Goal: Information Seeking & Learning: Learn about a topic

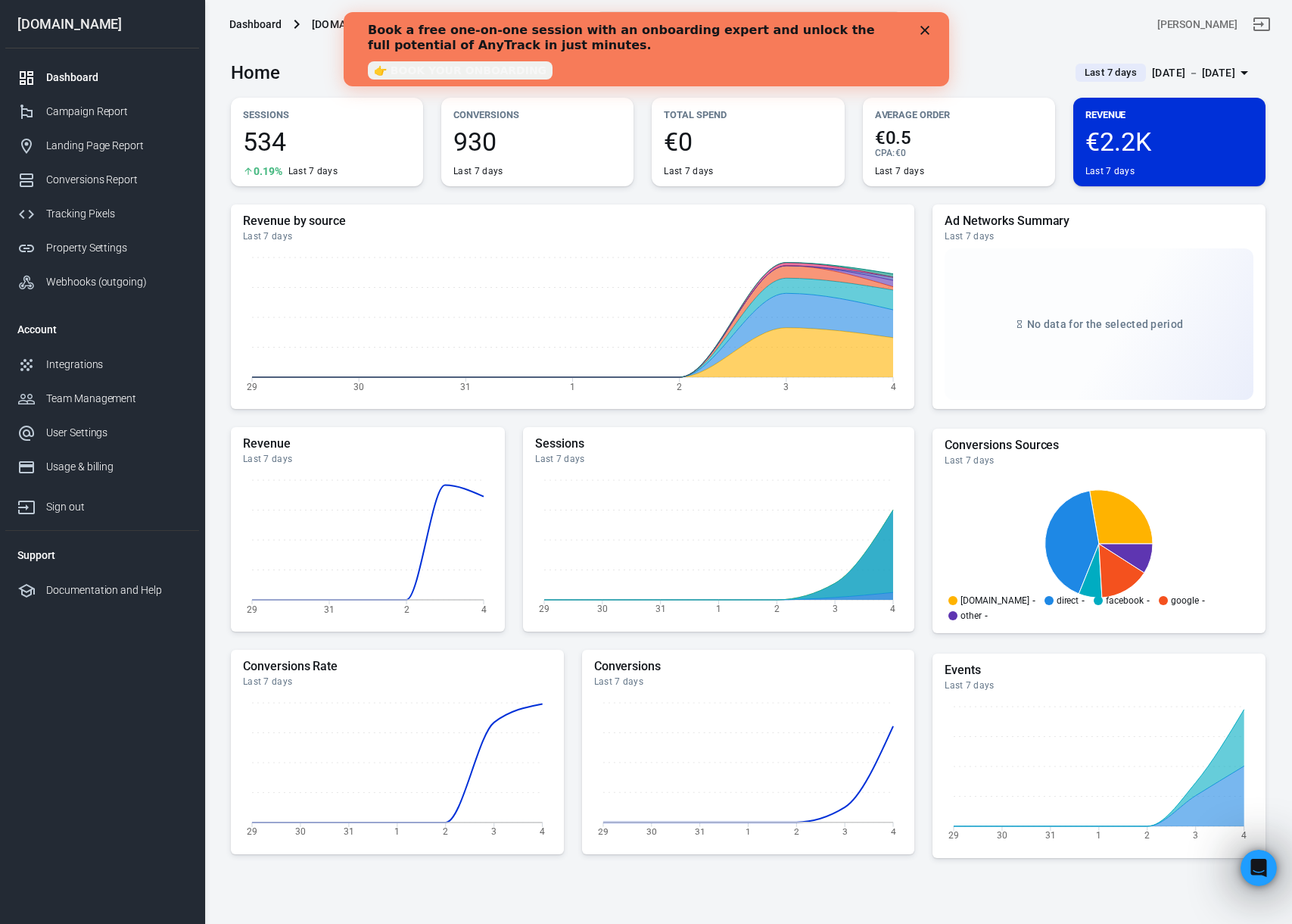
click at [927, 27] on polygon "Close" at bounding box center [924, 30] width 9 height 9
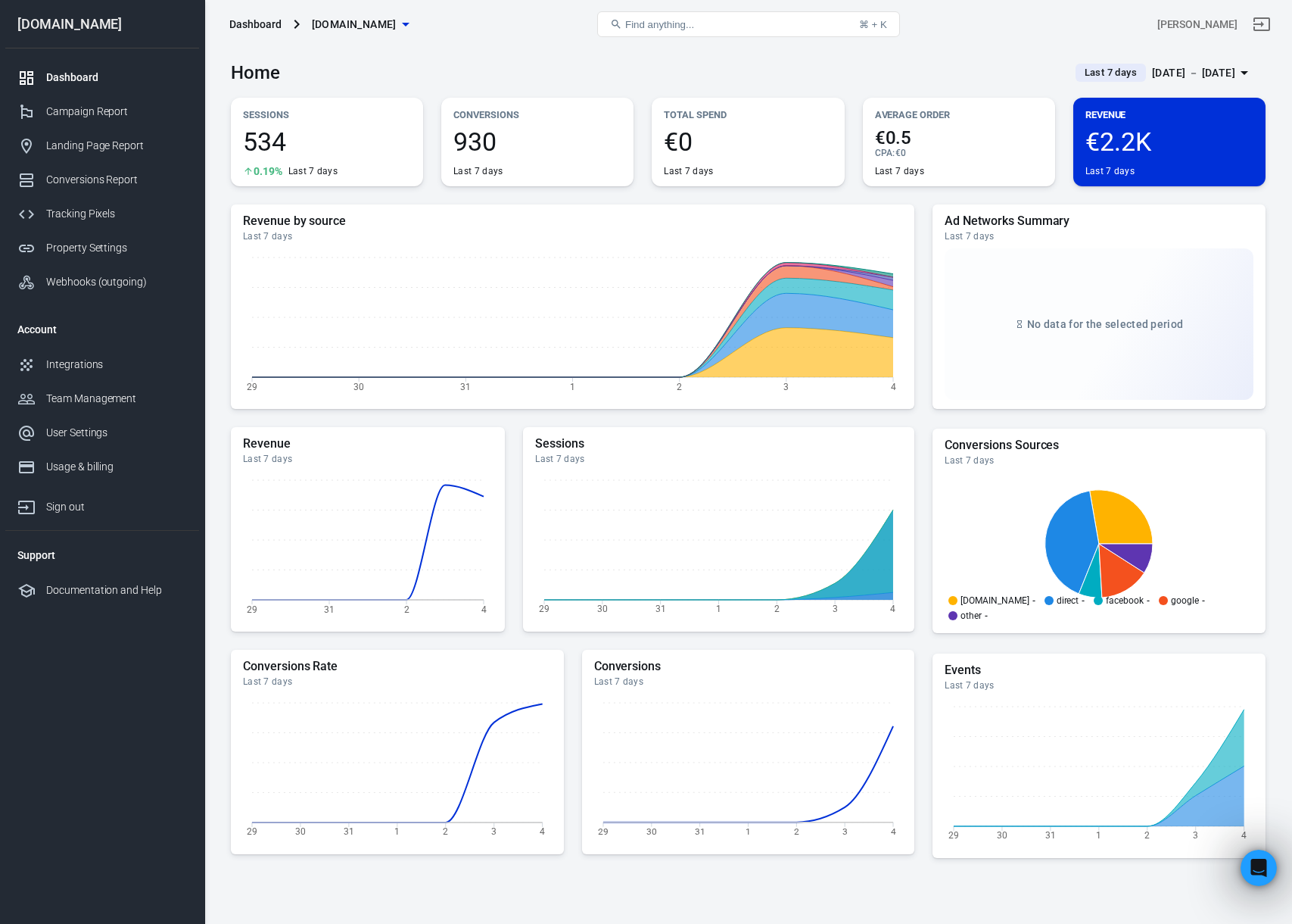
click at [838, 66] on div "Home Last 7 days Aug 29 － Sep 4, 2025" at bounding box center [748, 66] width 1035 height 37
click at [747, 18] on button "Find anything... ⌘ + K" at bounding box center [748, 24] width 303 height 26
click at [907, 93] on main "Home Last 7 days Aug 29 － Sep 4, 2025 Sessions 534 0.19% Last 7 days Conversion…" at bounding box center [748, 509] width 1035 height 921
click at [106, 113] on div "Campaign Report" at bounding box center [116, 112] width 140 height 16
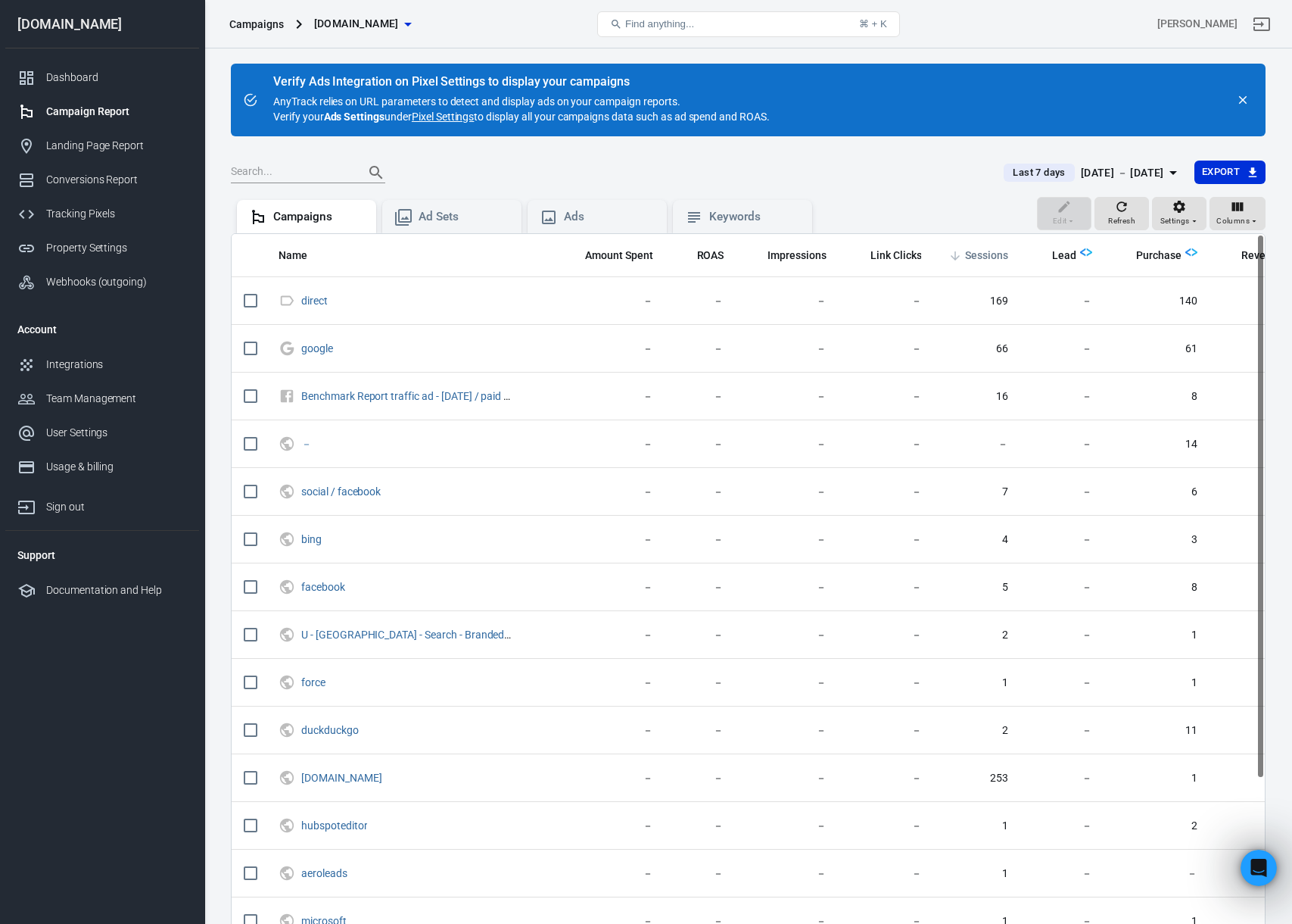
click at [1000, 259] on span "Sessions" at bounding box center [986, 256] width 43 height 15
click at [722, 219] on div "Keywords" at bounding box center [755, 216] width 91 height 16
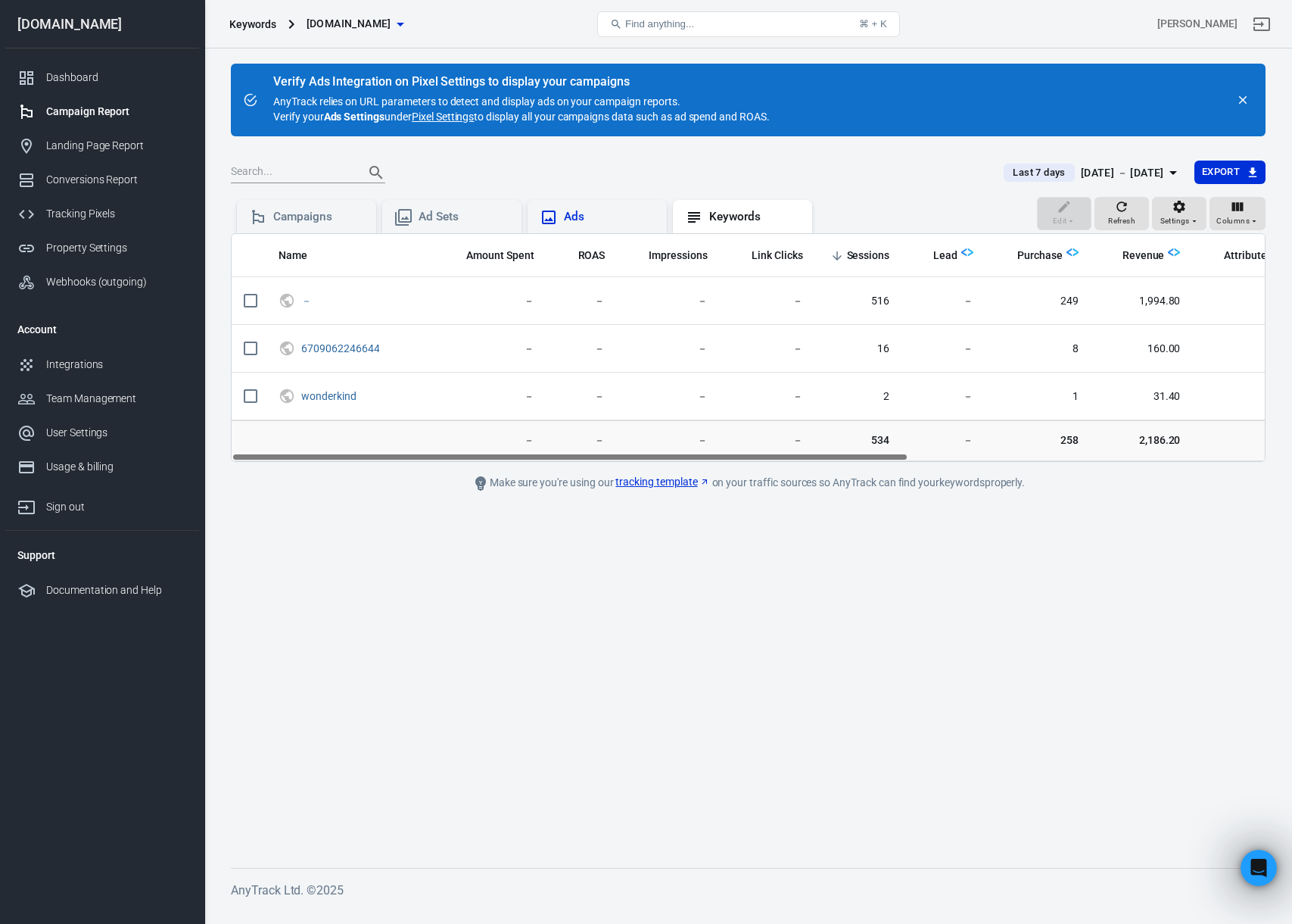
click at [573, 211] on div "Ads" at bounding box center [609, 216] width 91 height 16
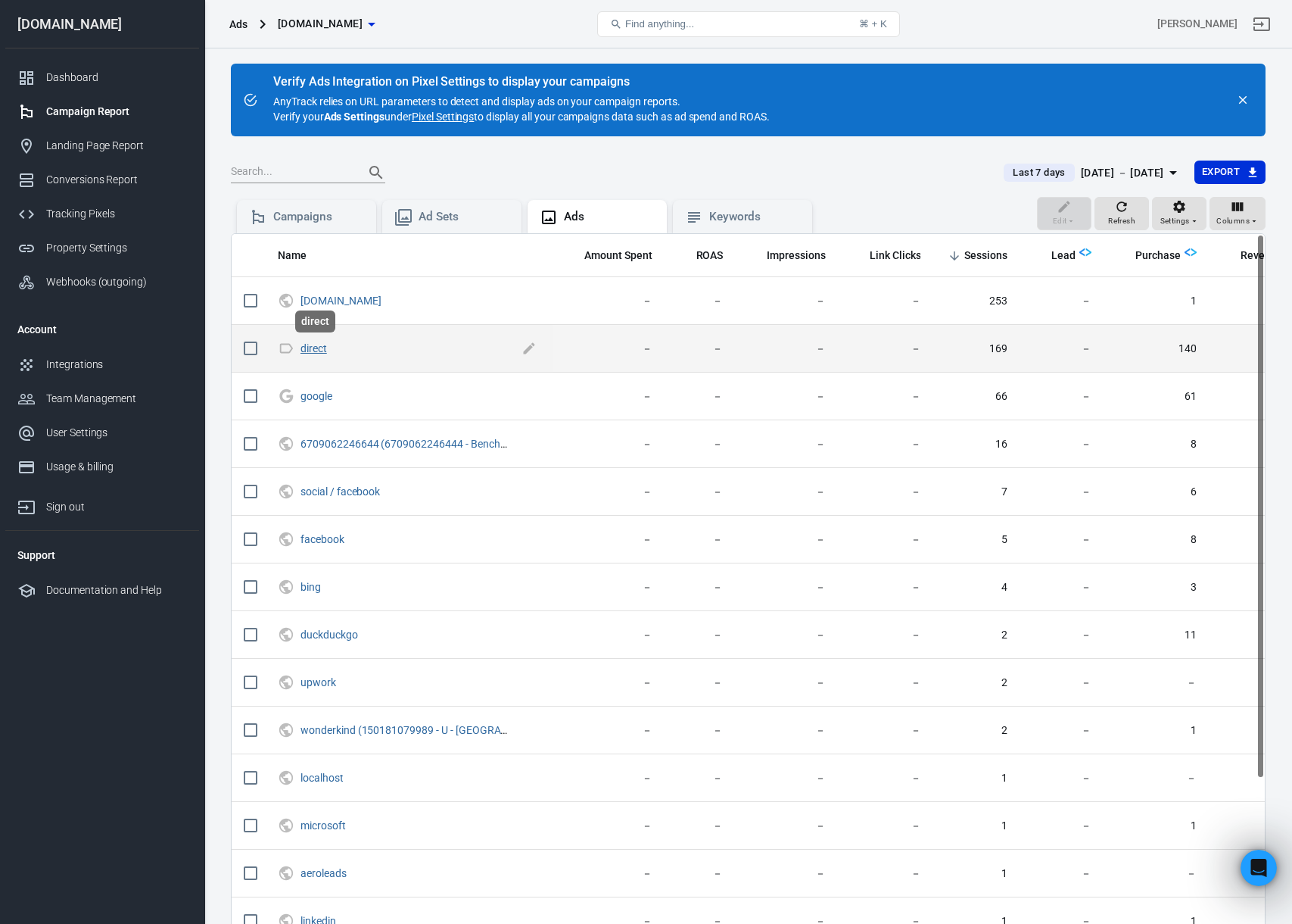
click at [315, 347] on link "direct" at bounding box center [314, 348] width 27 height 12
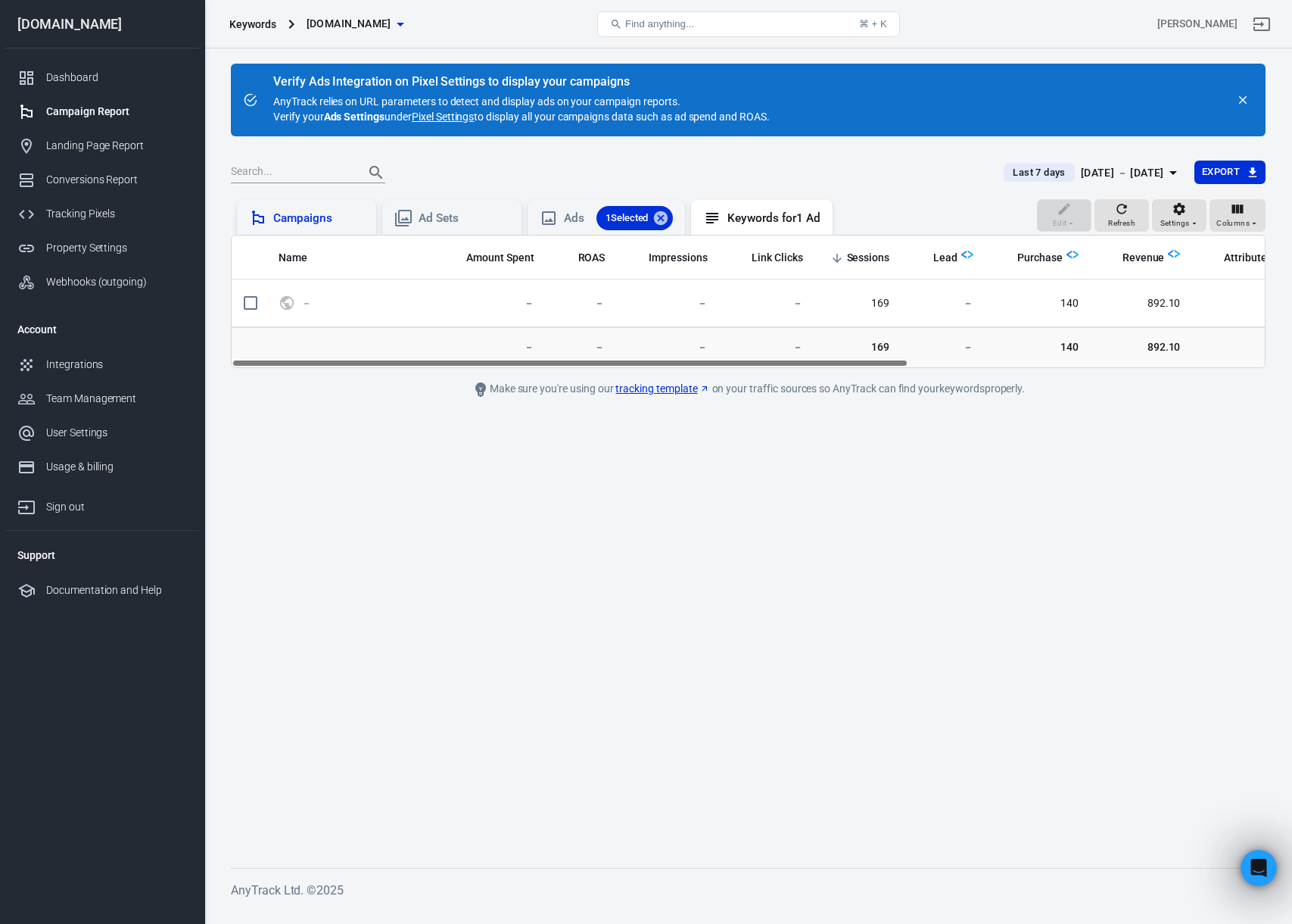
click at [299, 229] on div "Campaigns" at bounding box center [307, 217] width 139 height 35
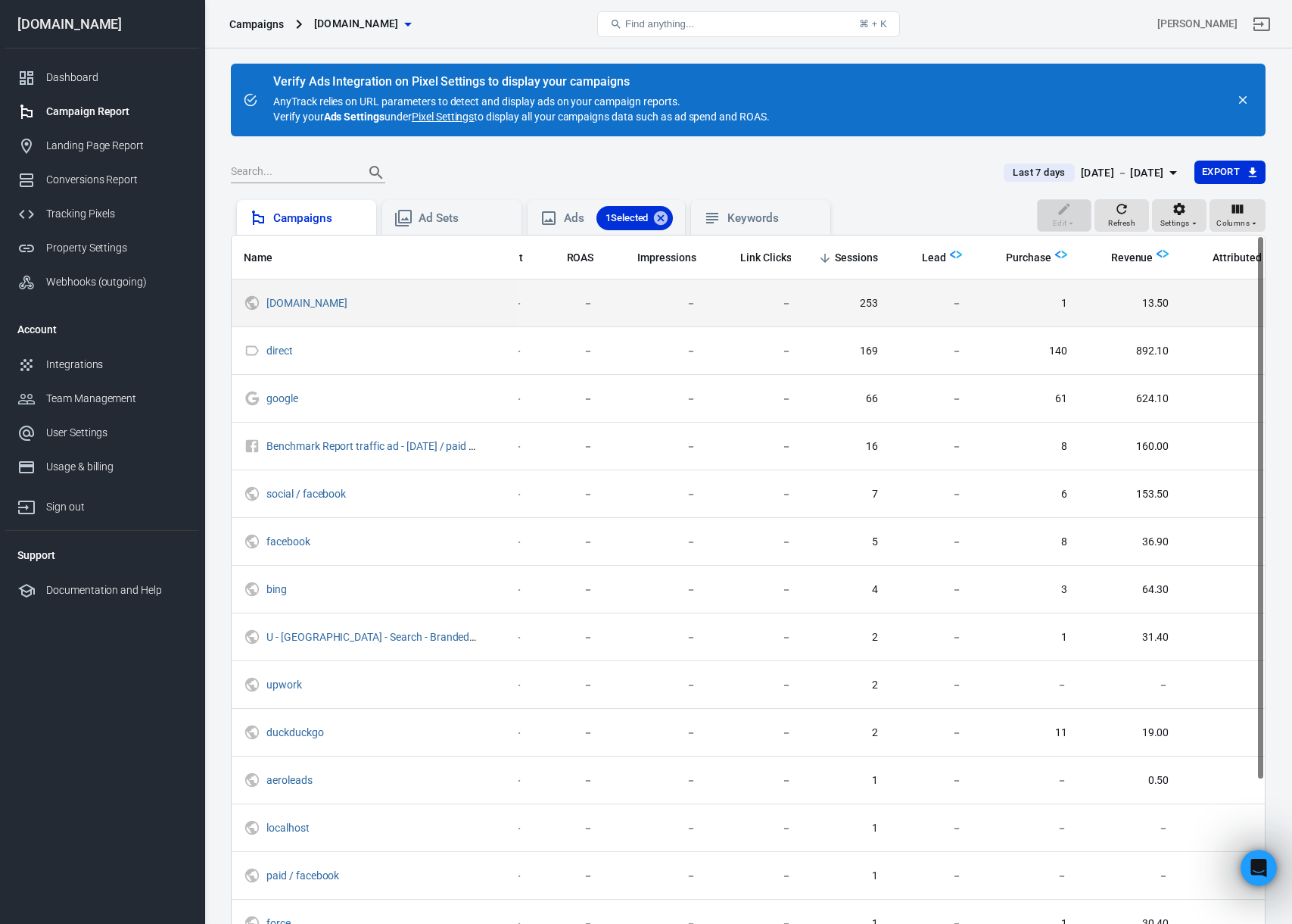
scroll to position [0, 181]
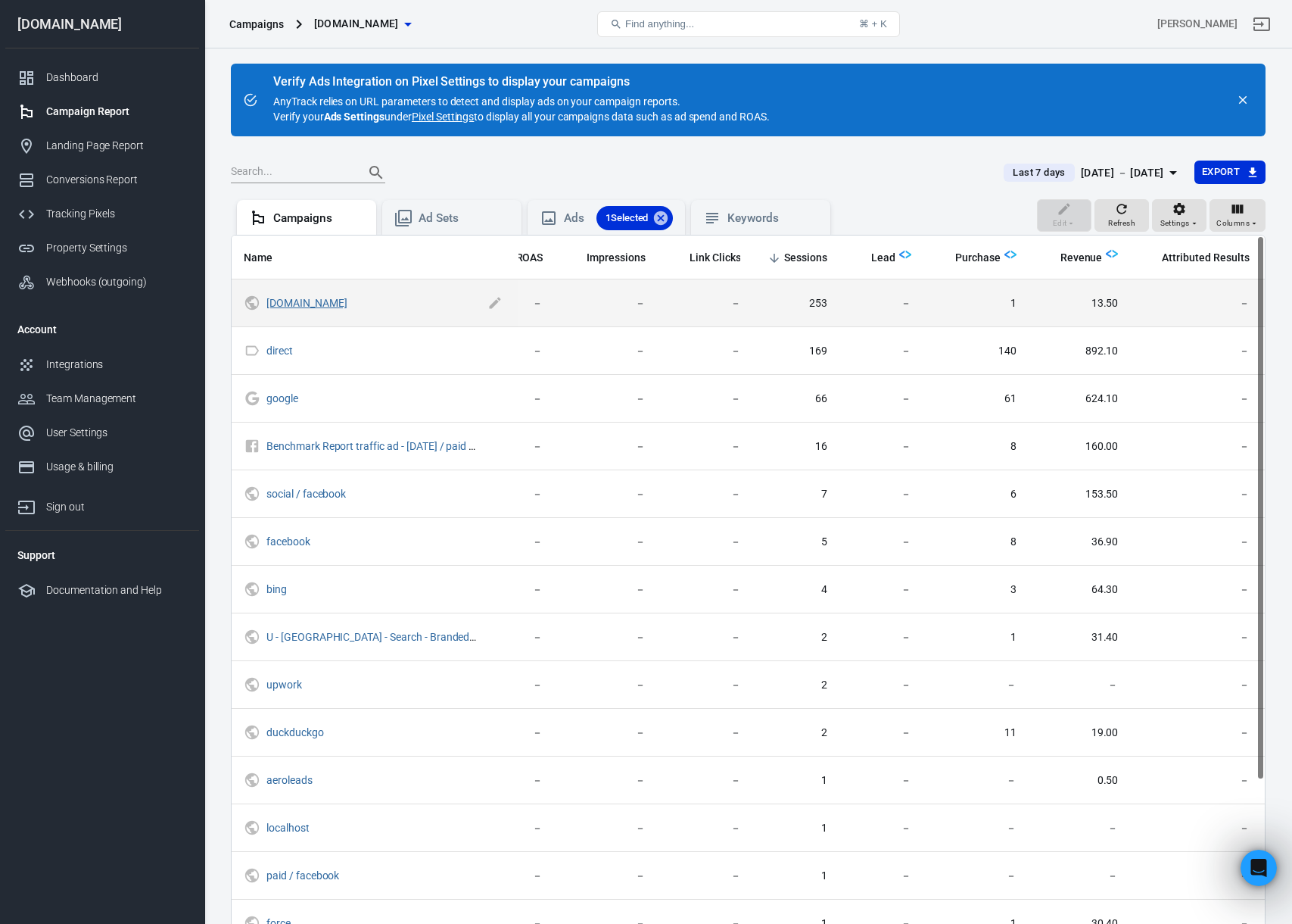
click at [291, 300] on link "[DOMAIN_NAME]" at bounding box center [306, 303] width 80 height 12
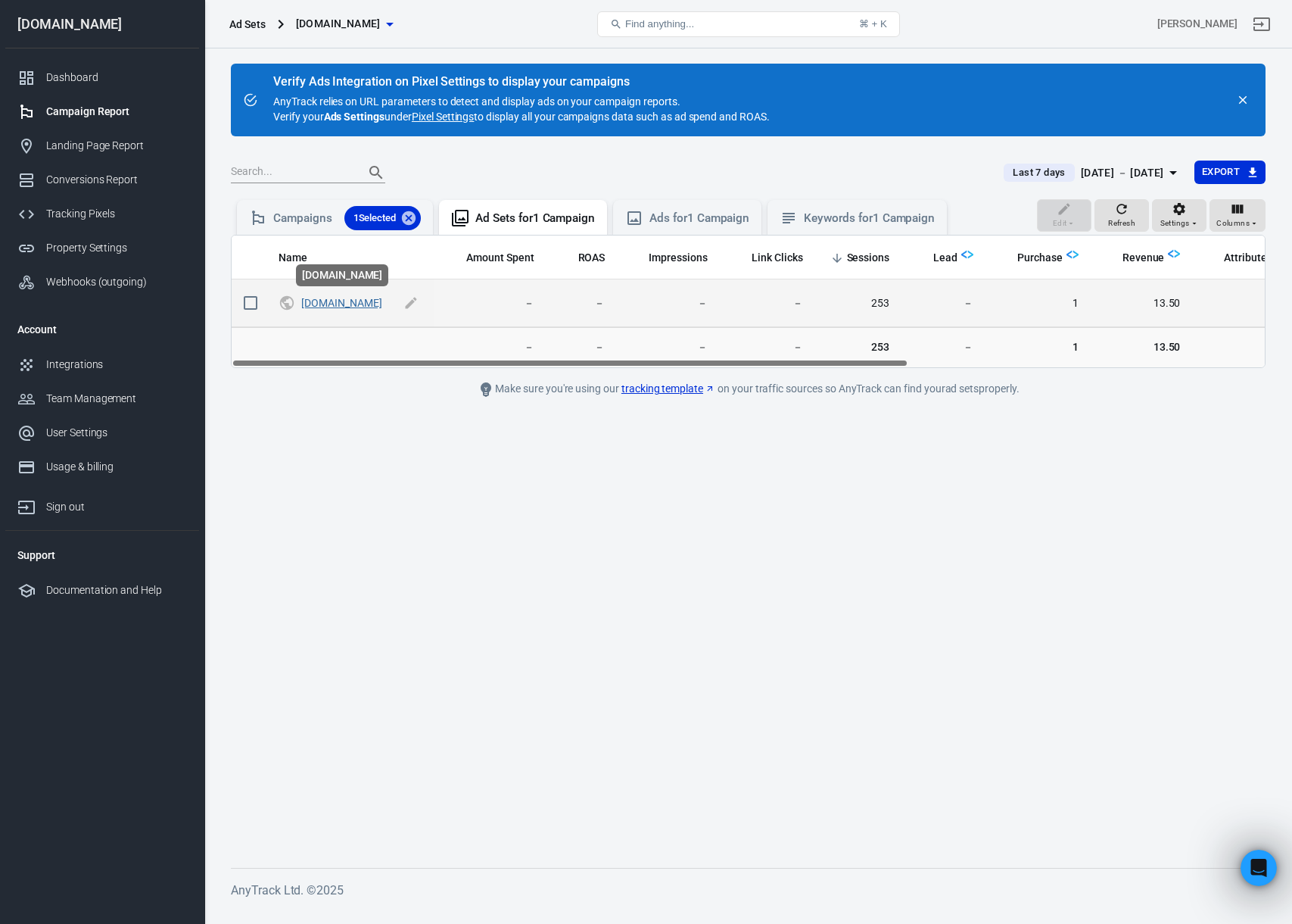
click at [340, 306] on link "[DOMAIN_NAME]" at bounding box center [340, 303] width 80 height 12
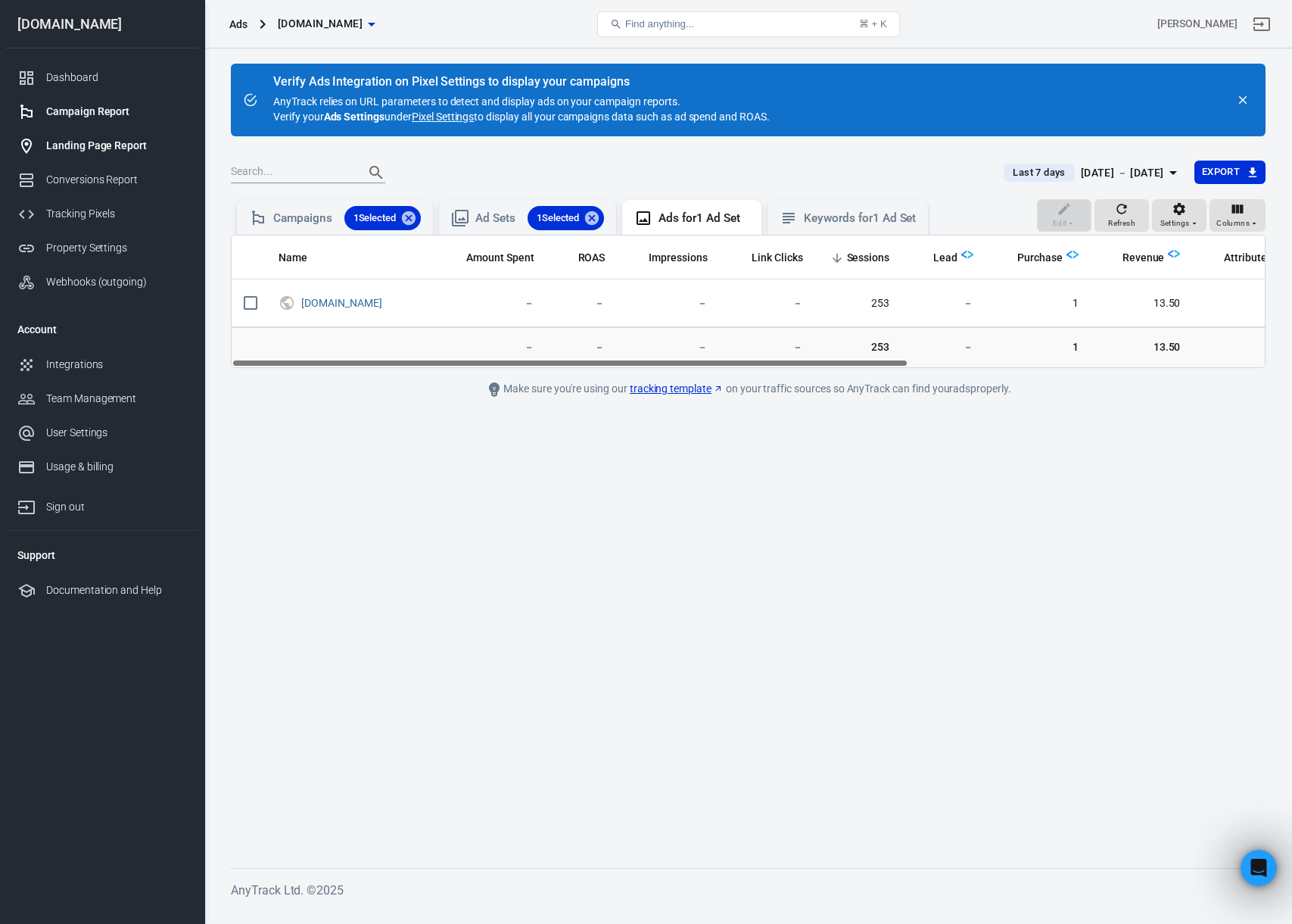
click at [109, 146] on div "Landing Page Report" at bounding box center [116, 145] width 140 height 16
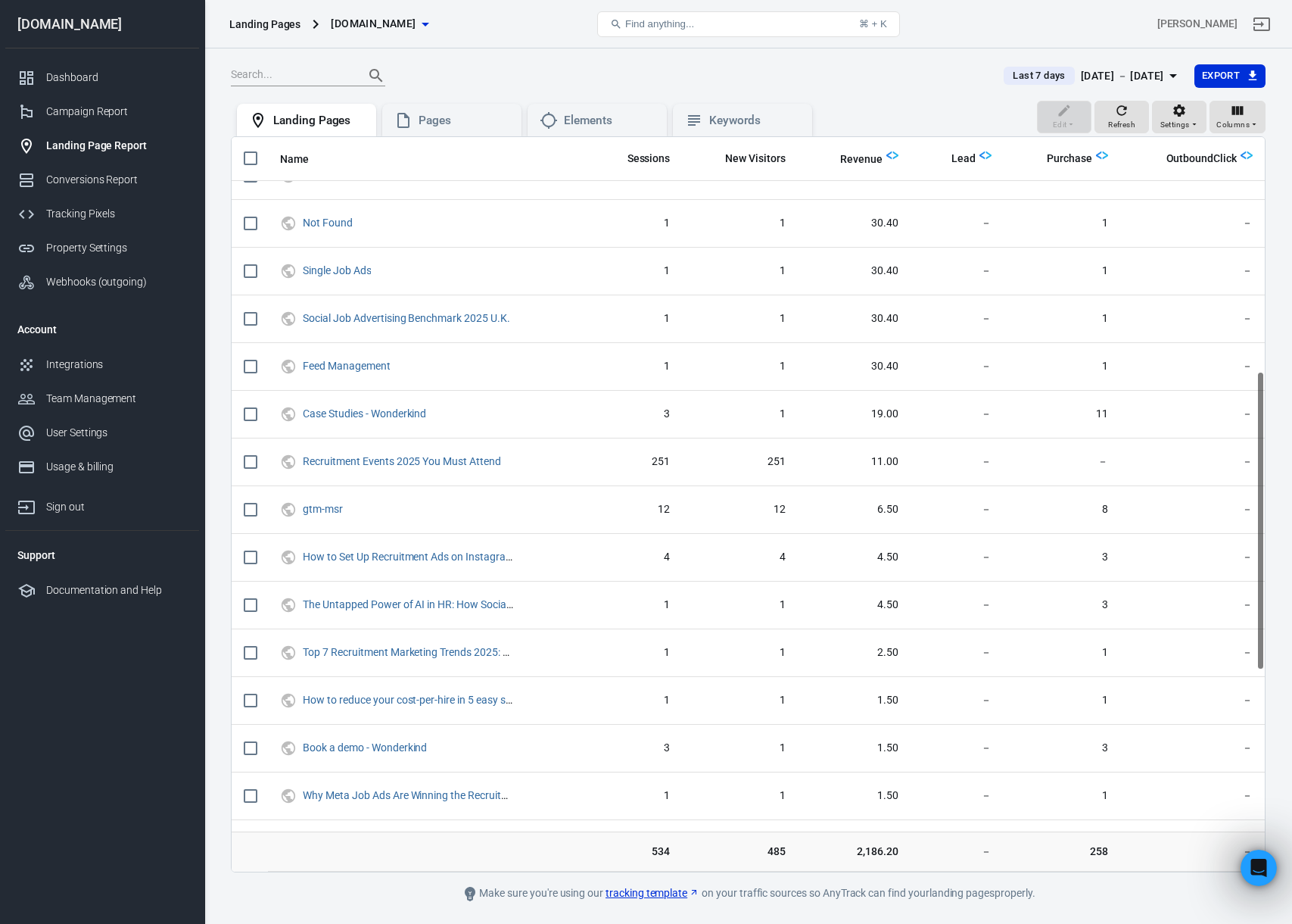
scroll to position [631, 0]
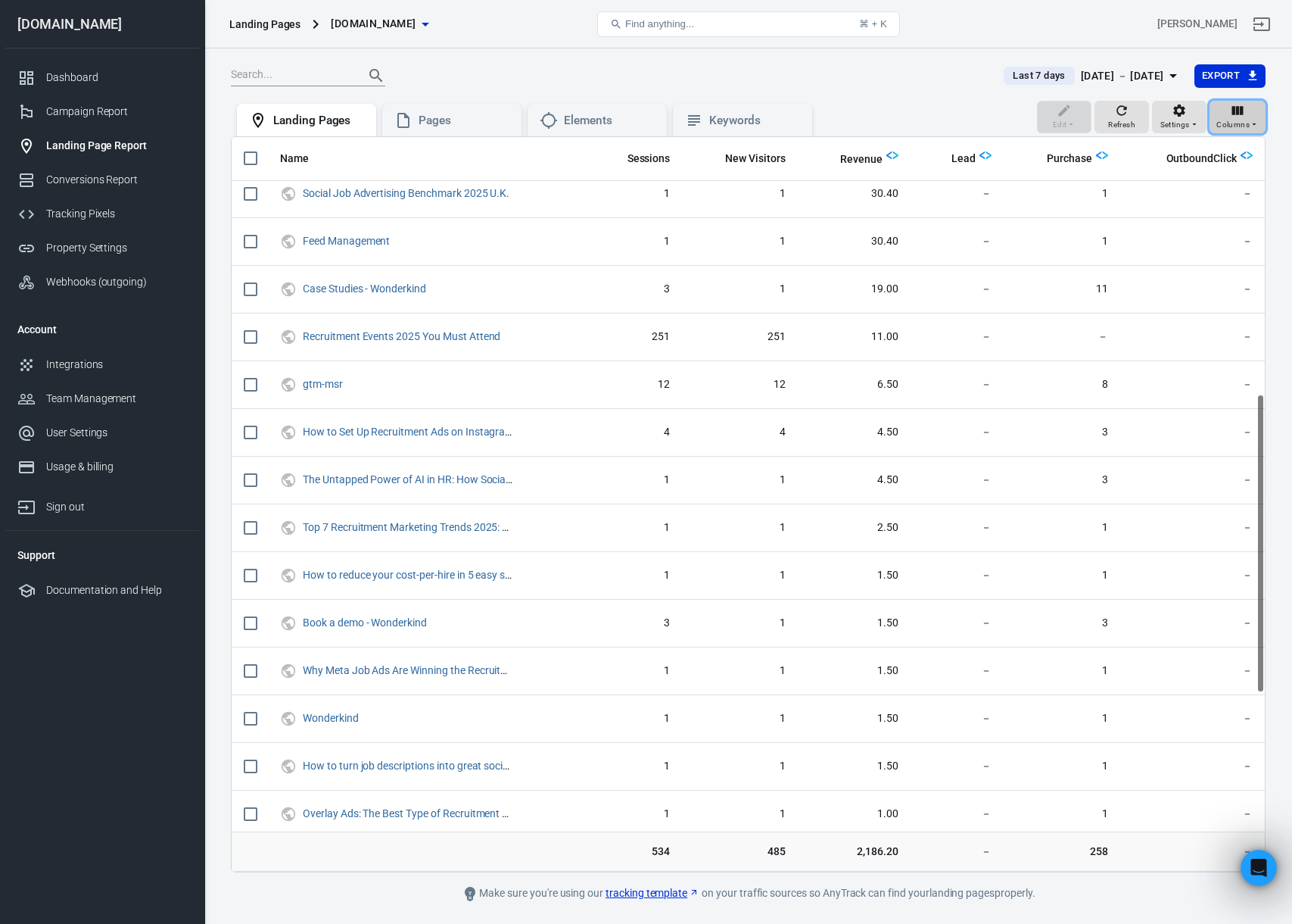
click at [1242, 116] on icon "button" at bounding box center [1238, 111] width 15 height 15
click at [1222, 201] on p "E-Commerce" at bounding box center [1198, 196] width 60 height 16
radio input "false"
radio input "true"
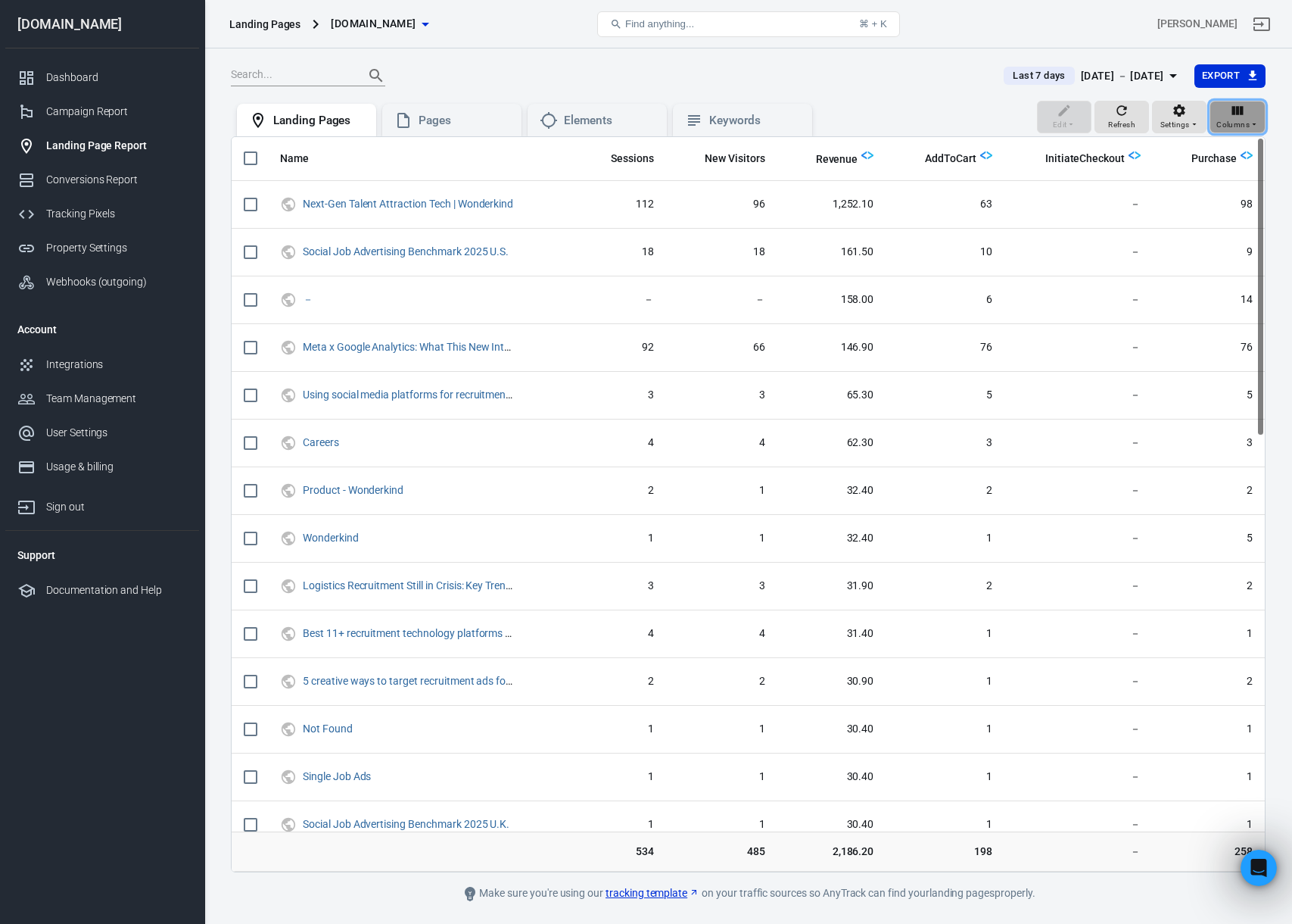
click at [1242, 120] on span "Columns" at bounding box center [1233, 125] width 34 height 13
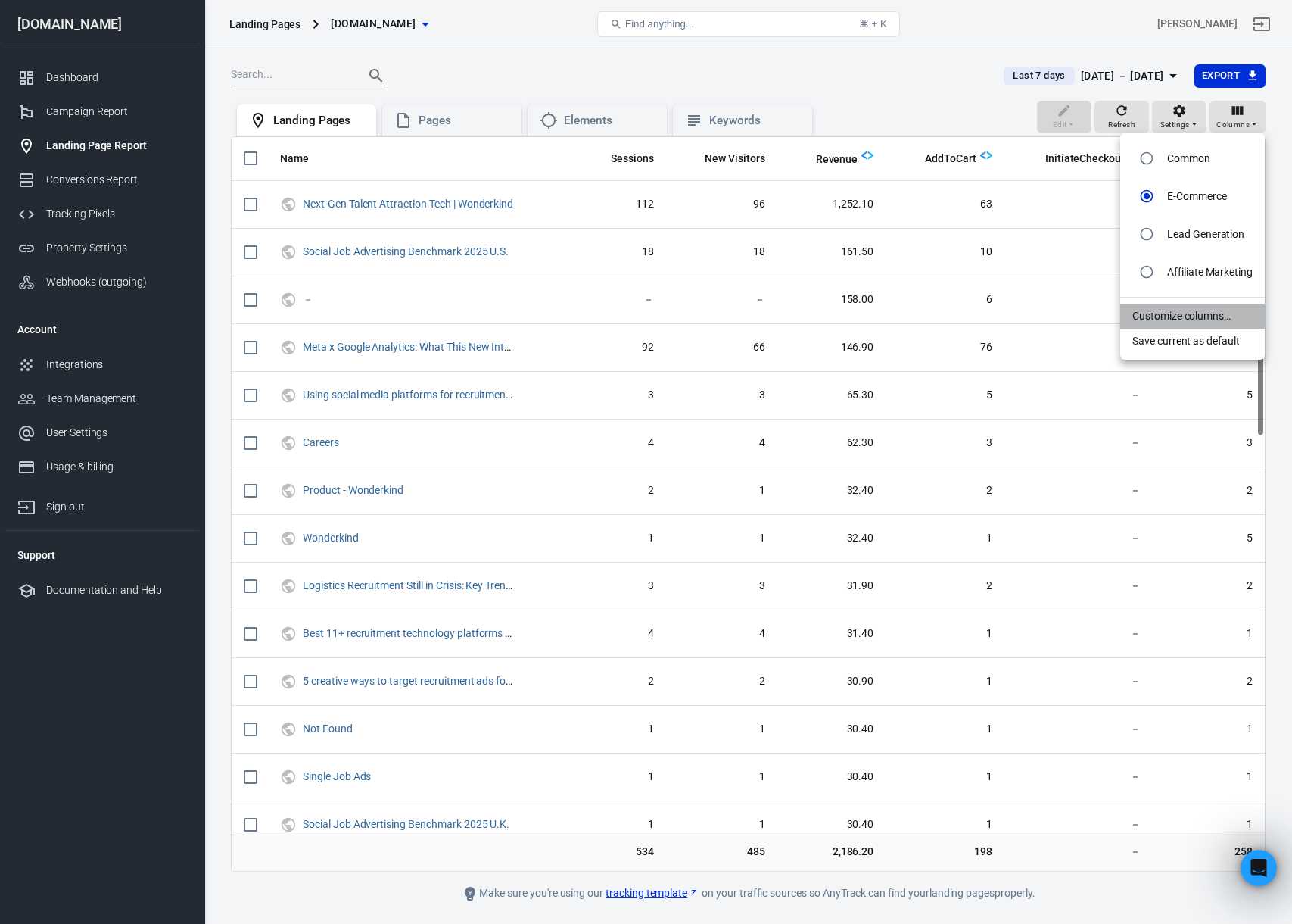
click at [1224, 315] on li "Customize columns…" at bounding box center [1193, 316] width 144 height 25
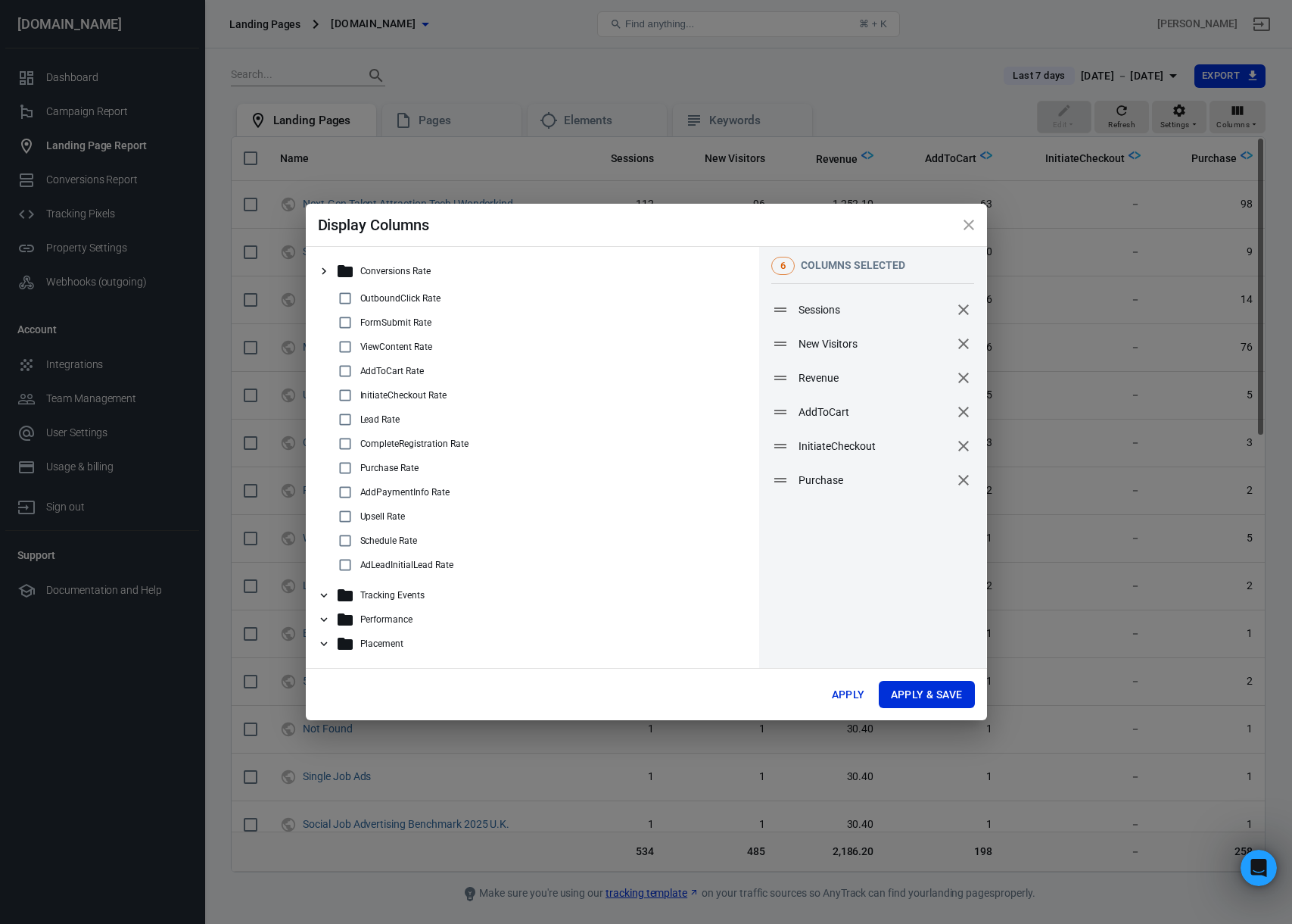
drag, startPoint x: 326, startPoint y: 642, endPoint x: 410, endPoint y: 604, distance: 92.2
click at [326, 642] on icon at bounding box center [323, 643] width 7 height 5
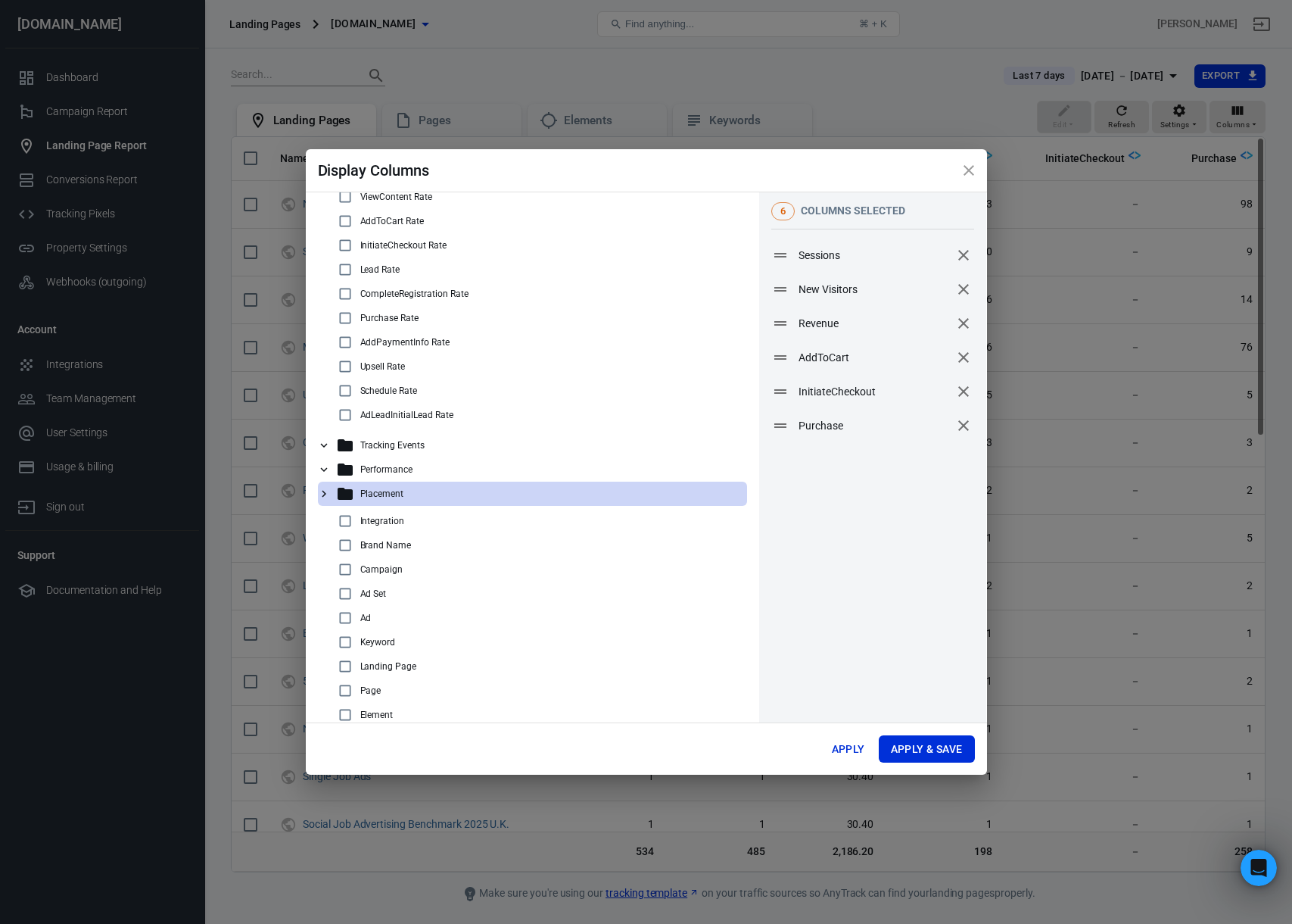
scroll to position [118, 0]
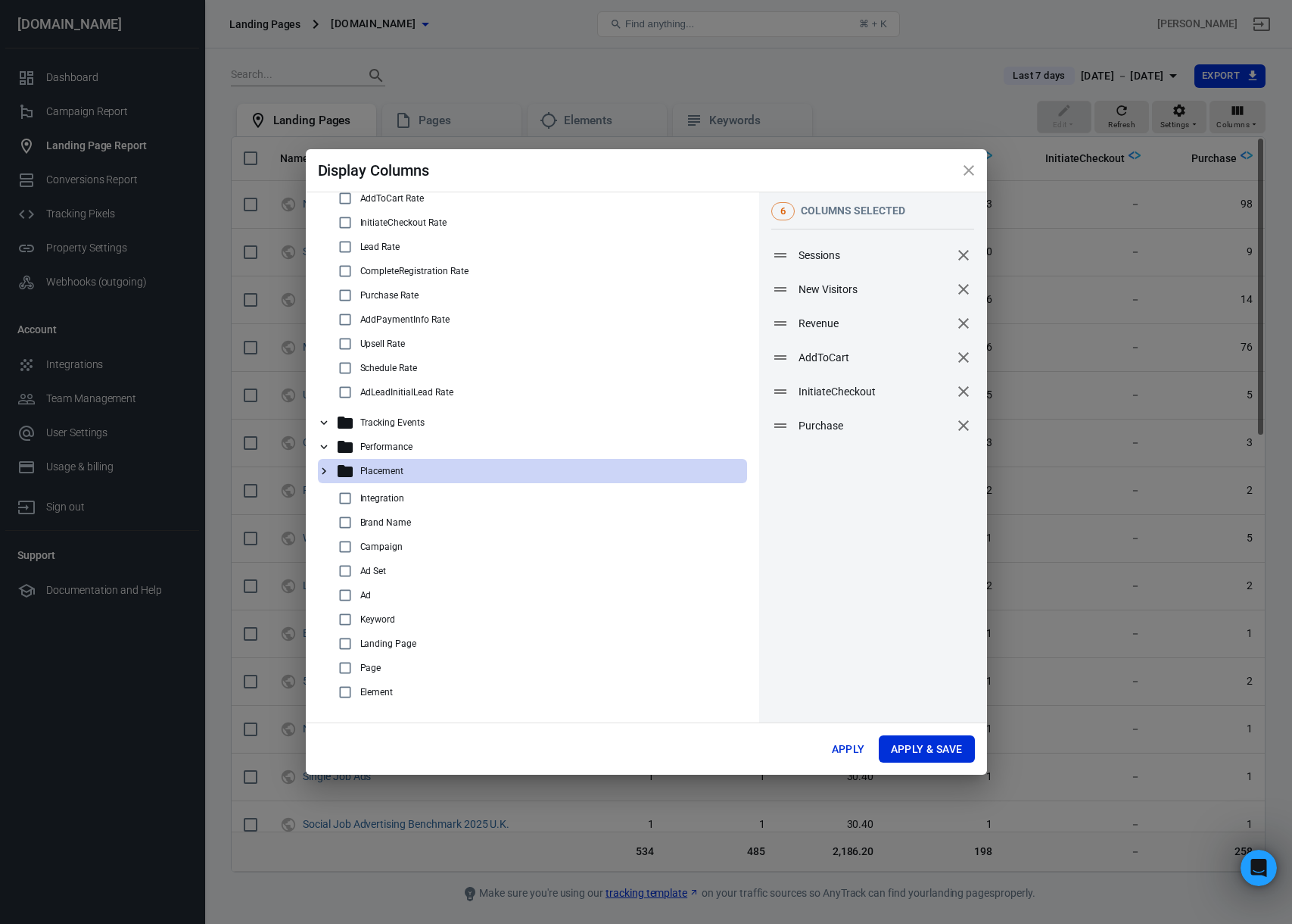
click at [344, 647] on input "checkbox" at bounding box center [345, 643] width 18 height 18
checkbox input "true"
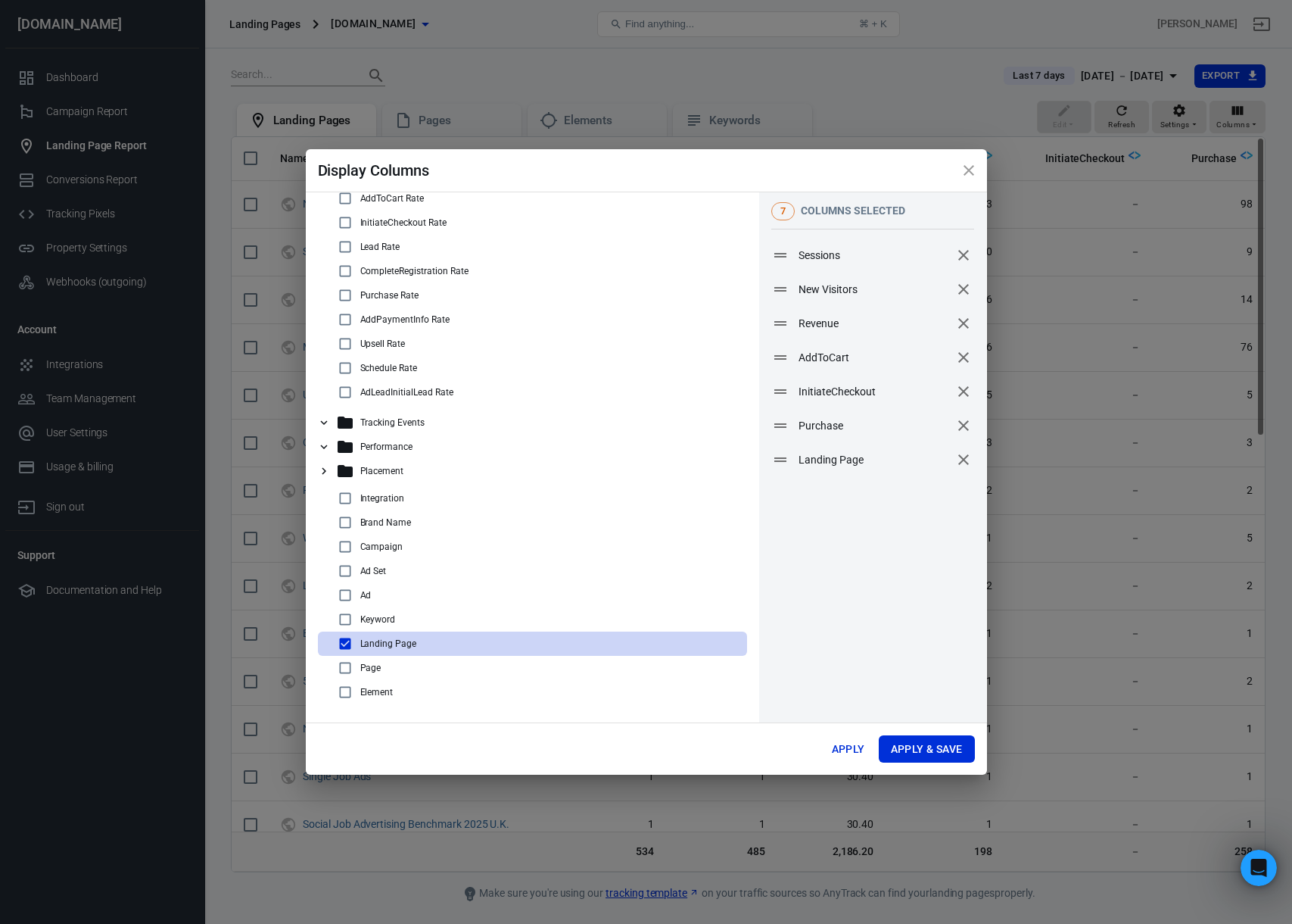
click at [329, 424] on icon at bounding box center [324, 422] width 13 height 13
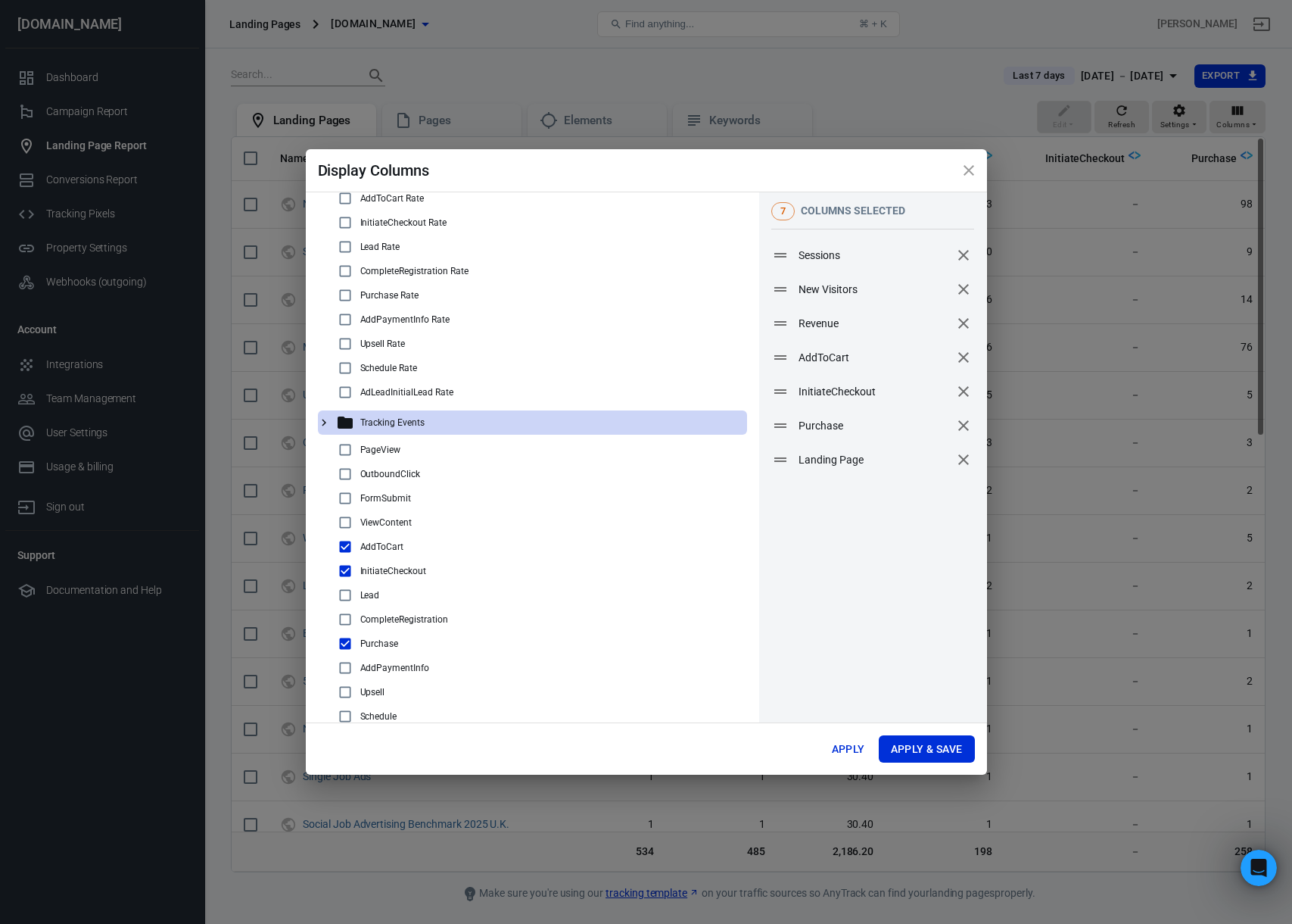
click at [329, 424] on icon at bounding box center [324, 422] width 13 height 13
click at [329, 444] on icon at bounding box center [324, 447] width 13 height 13
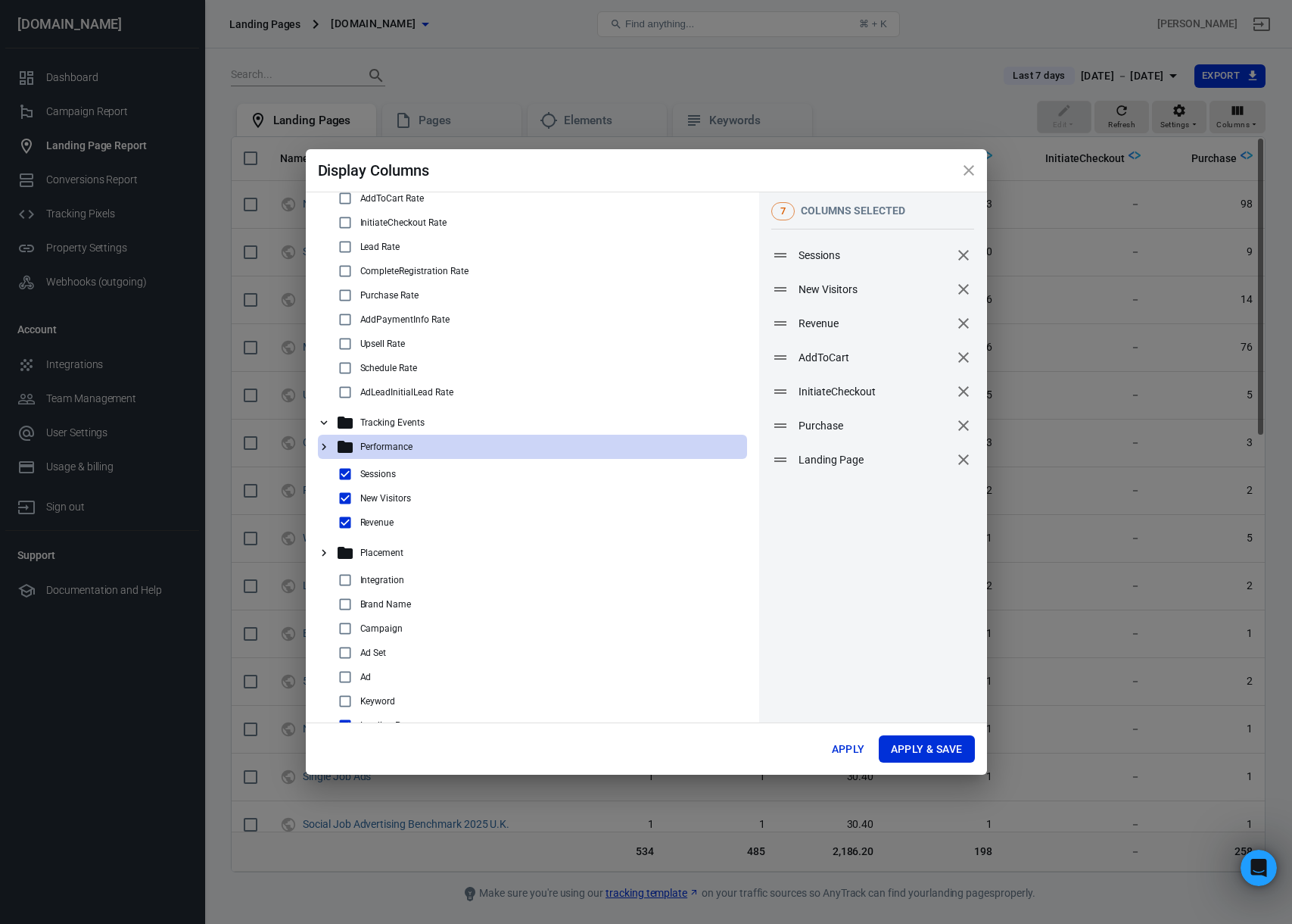
click at [330, 444] on icon at bounding box center [324, 447] width 13 height 13
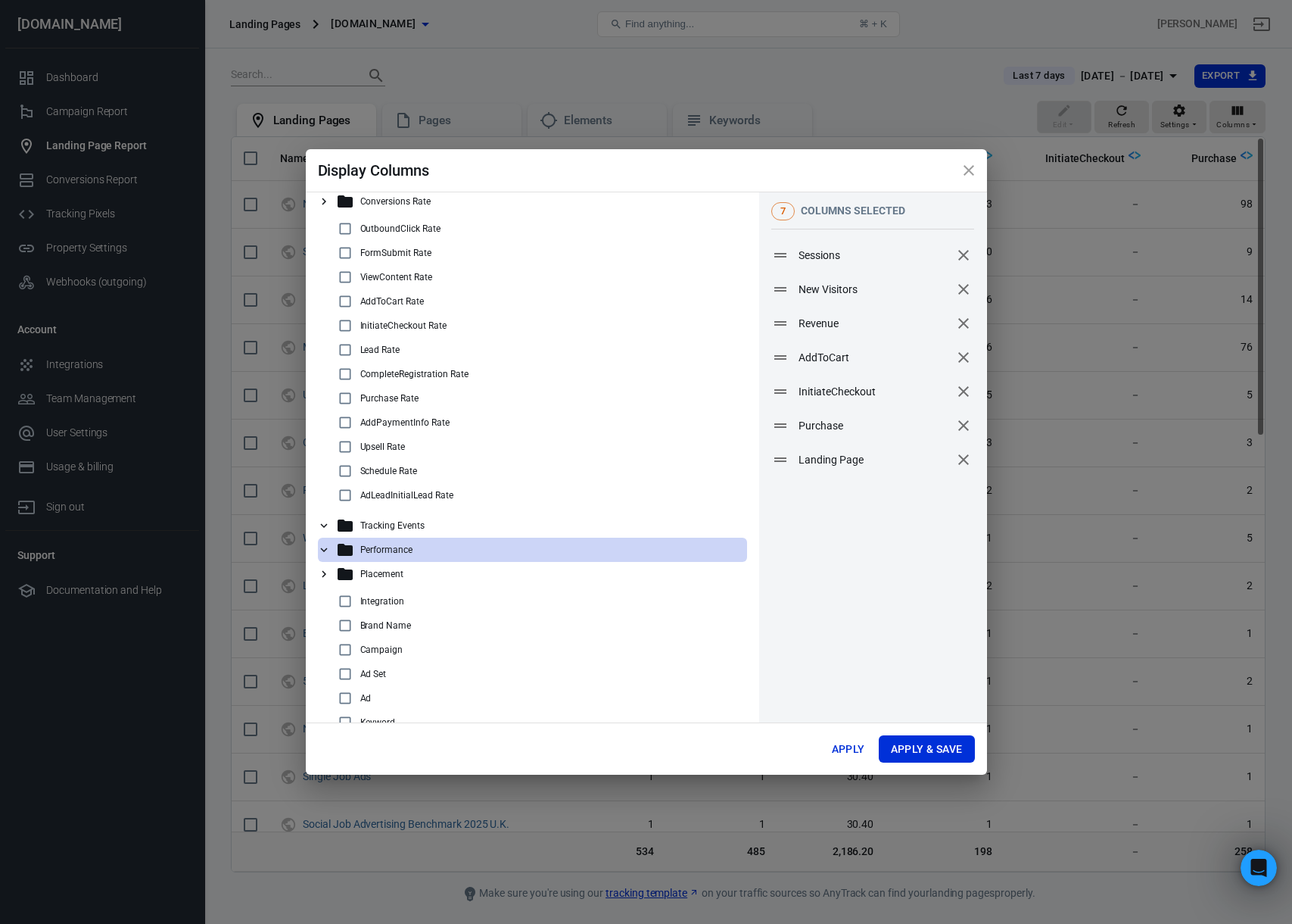
scroll to position [0, 0]
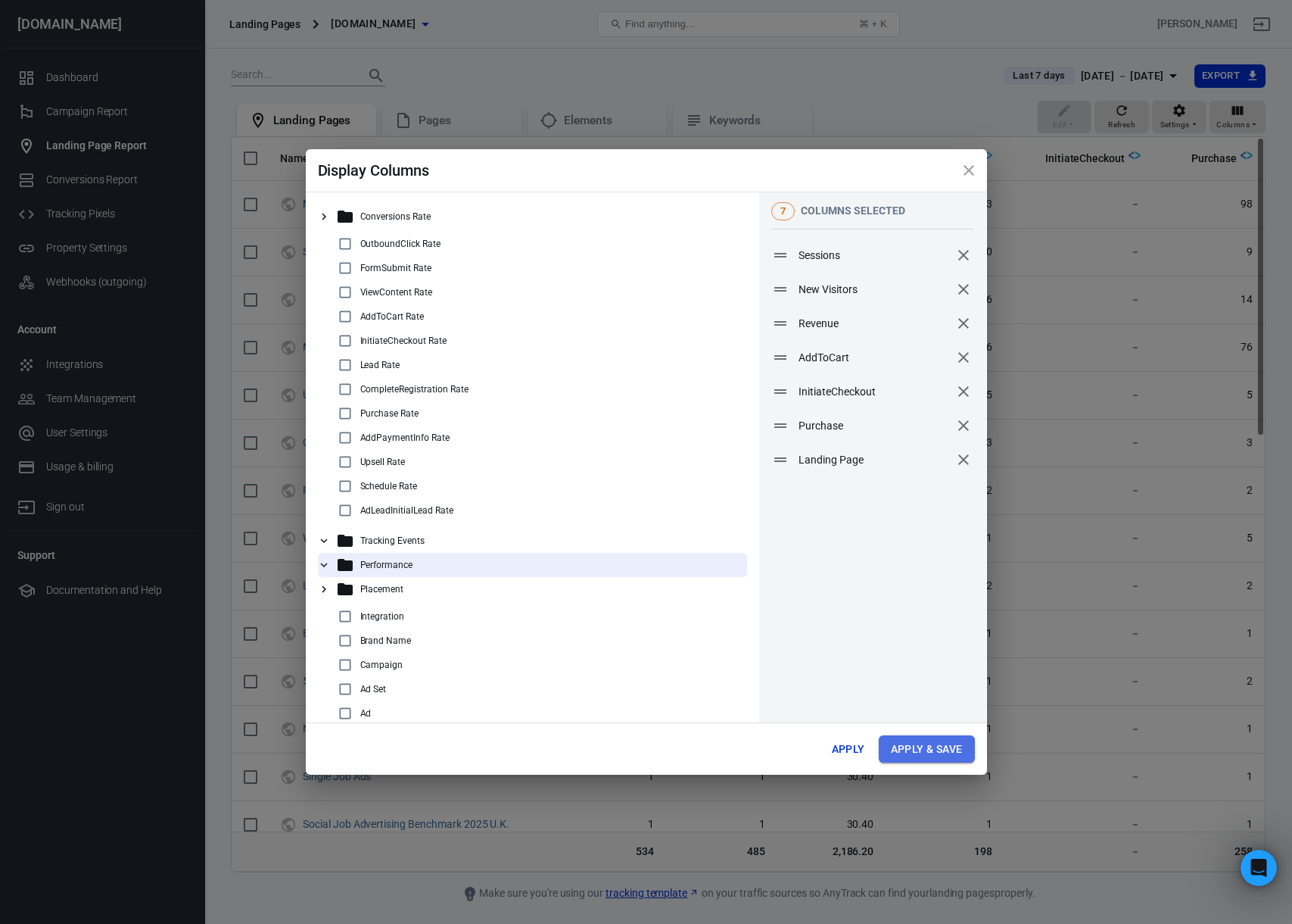
click at [932, 745] on button "Apply & Save" at bounding box center [927, 749] width 96 height 28
radio input "false"
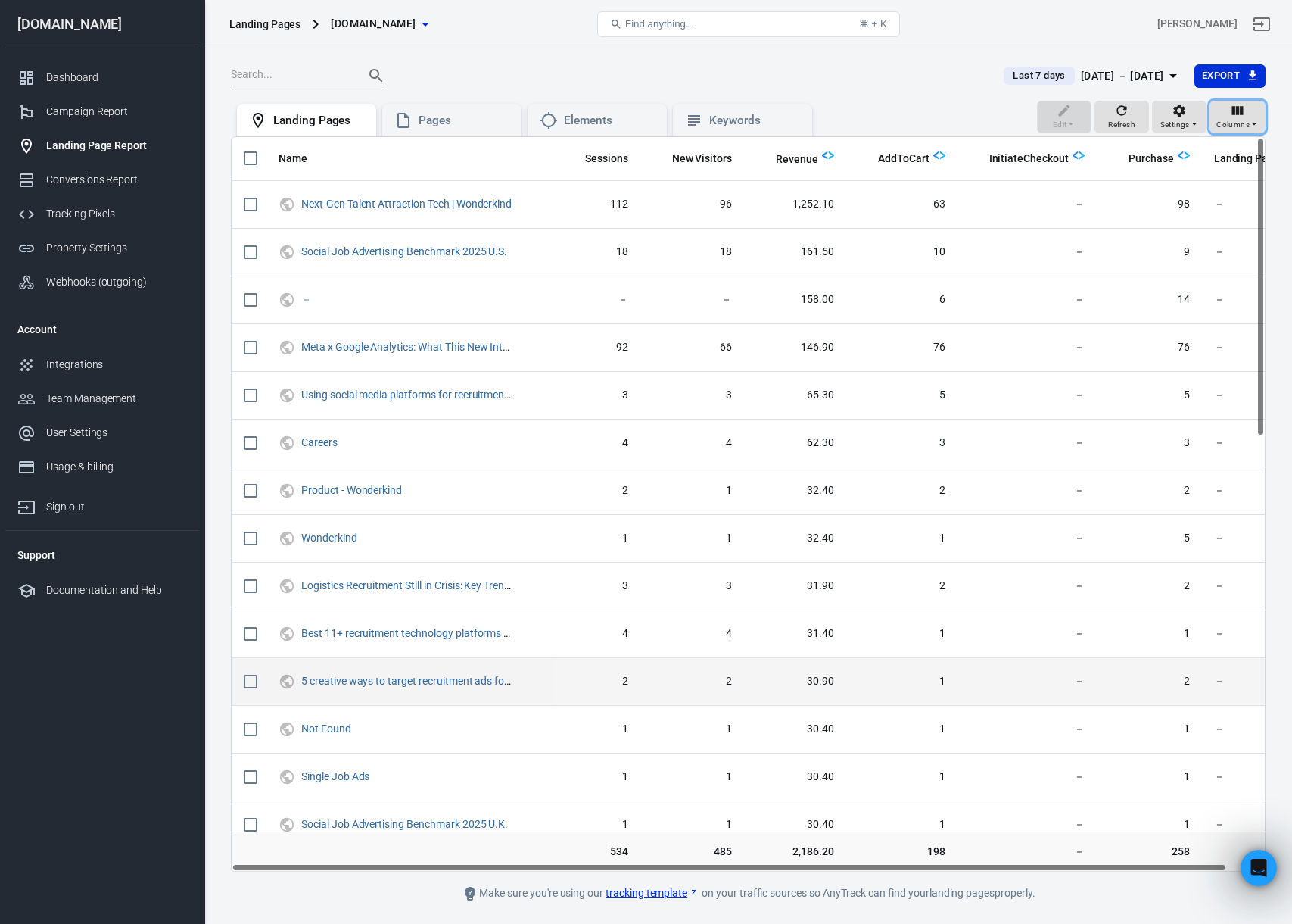
scroll to position [0, 1]
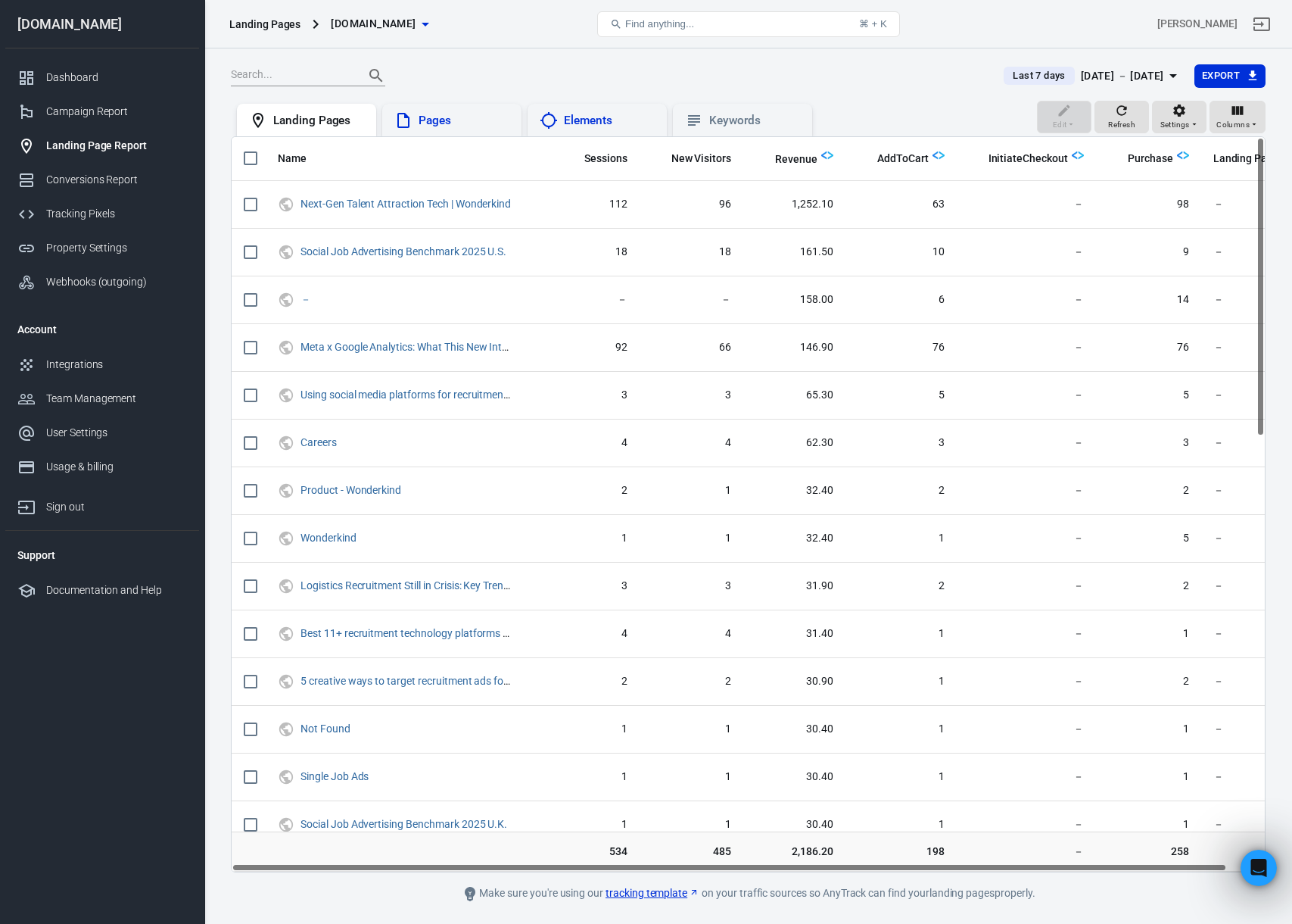
drag, startPoint x: 441, startPoint y: 128, endPoint x: 585, endPoint y: 114, distance: 144.7
click at [442, 128] on div "Pages" at bounding box center [464, 120] width 91 height 16
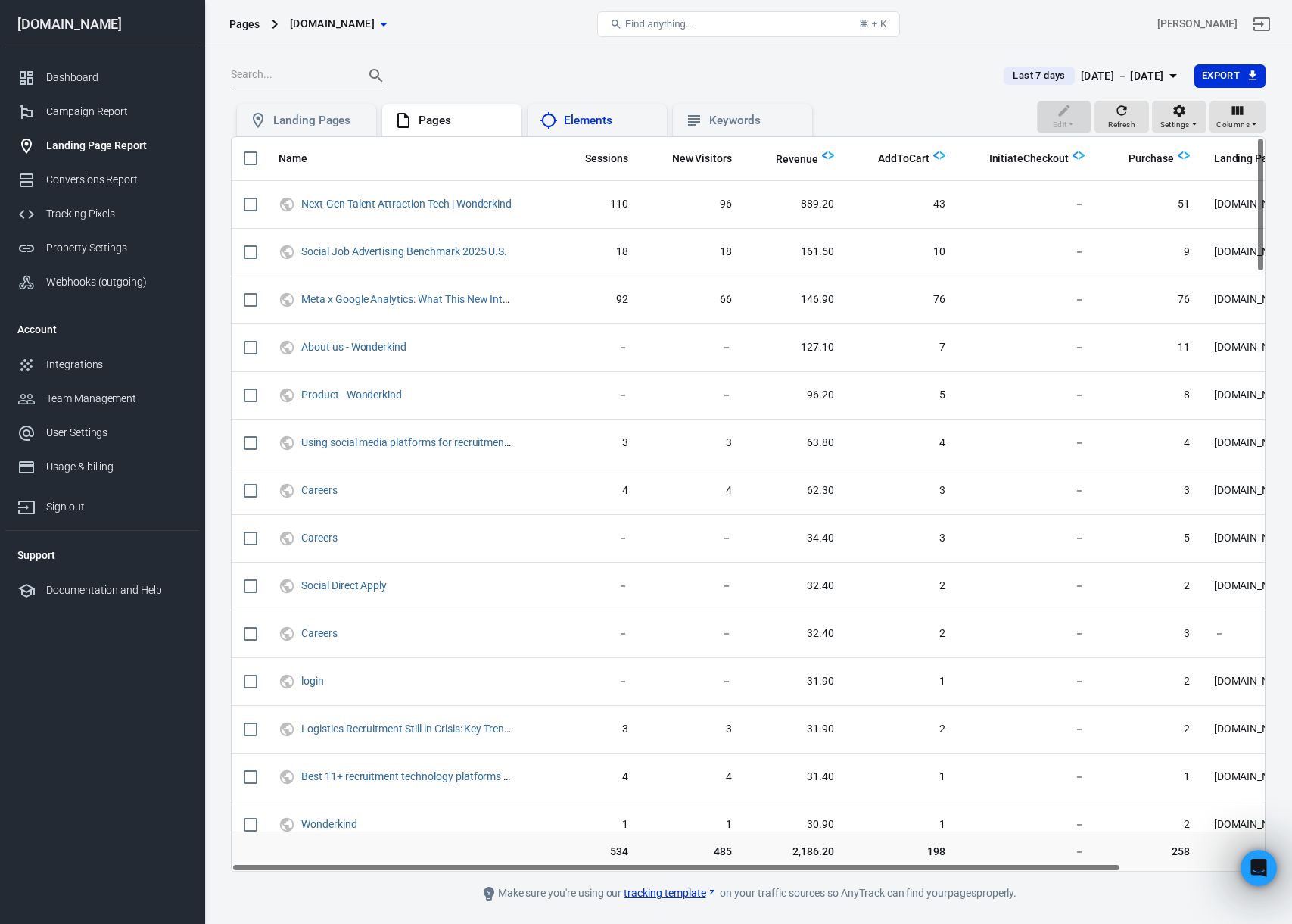
click at [598, 116] on div "Elements" at bounding box center [609, 120] width 91 height 16
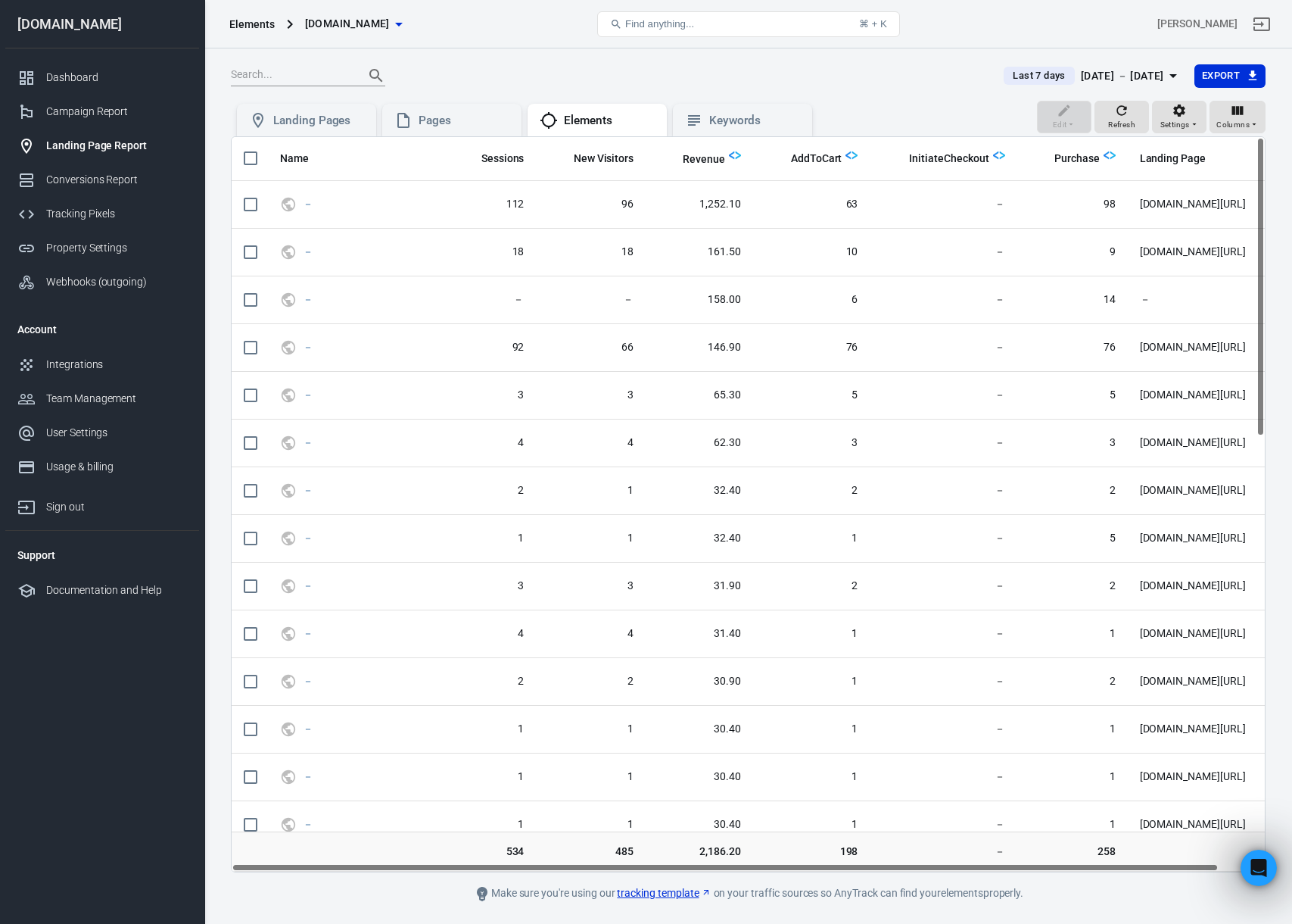
drag, startPoint x: 781, startPoint y: 868, endPoint x: 634, endPoint y: 861, distance: 147.2
click at [634, 861] on div "Name Sessions New Visitors Revenue AddToCart InitiateCheckout Purchase Landing …" at bounding box center [748, 505] width 1035 height 737
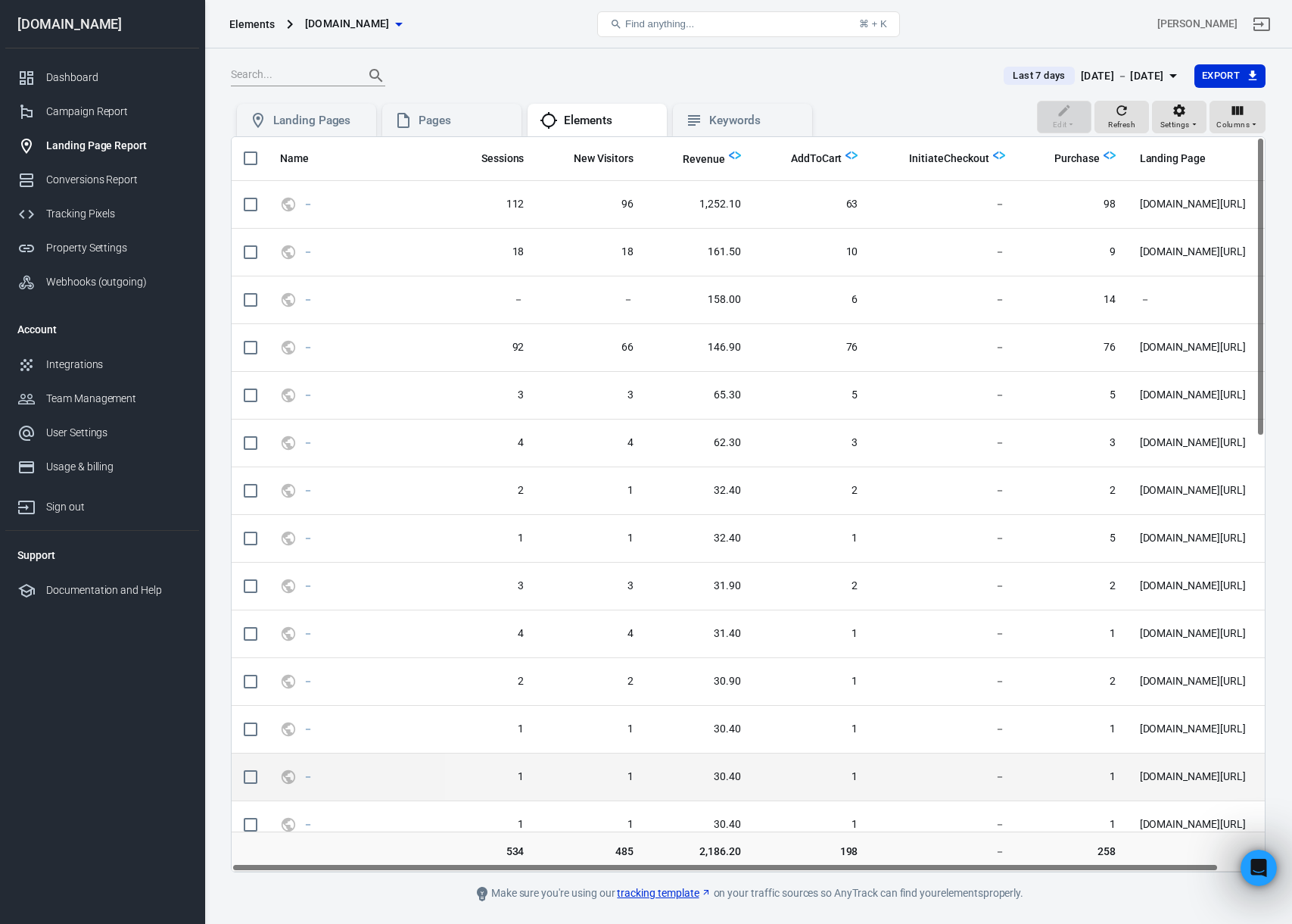
drag, startPoint x: 640, startPoint y: 868, endPoint x: 526, endPoint y: 779, distance: 144.6
click at [509, 861] on div "Name Sessions New Visitors Revenue AddToCart InitiateCheckout Purchase Landing …" at bounding box center [748, 505] width 1035 height 737
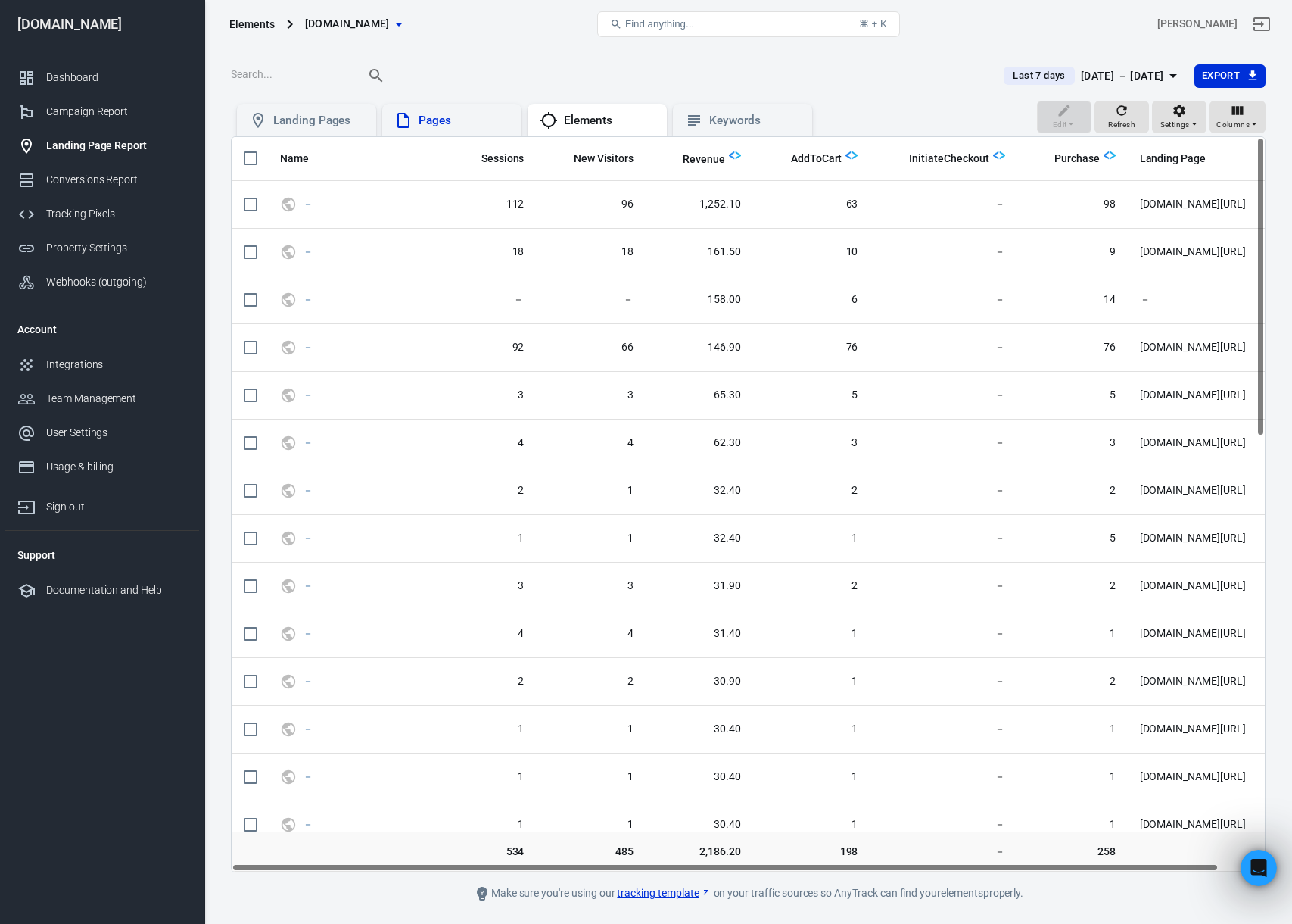
click at [447, 122] on div "Pages" at bounding box center [464, 120] width 91 height 16
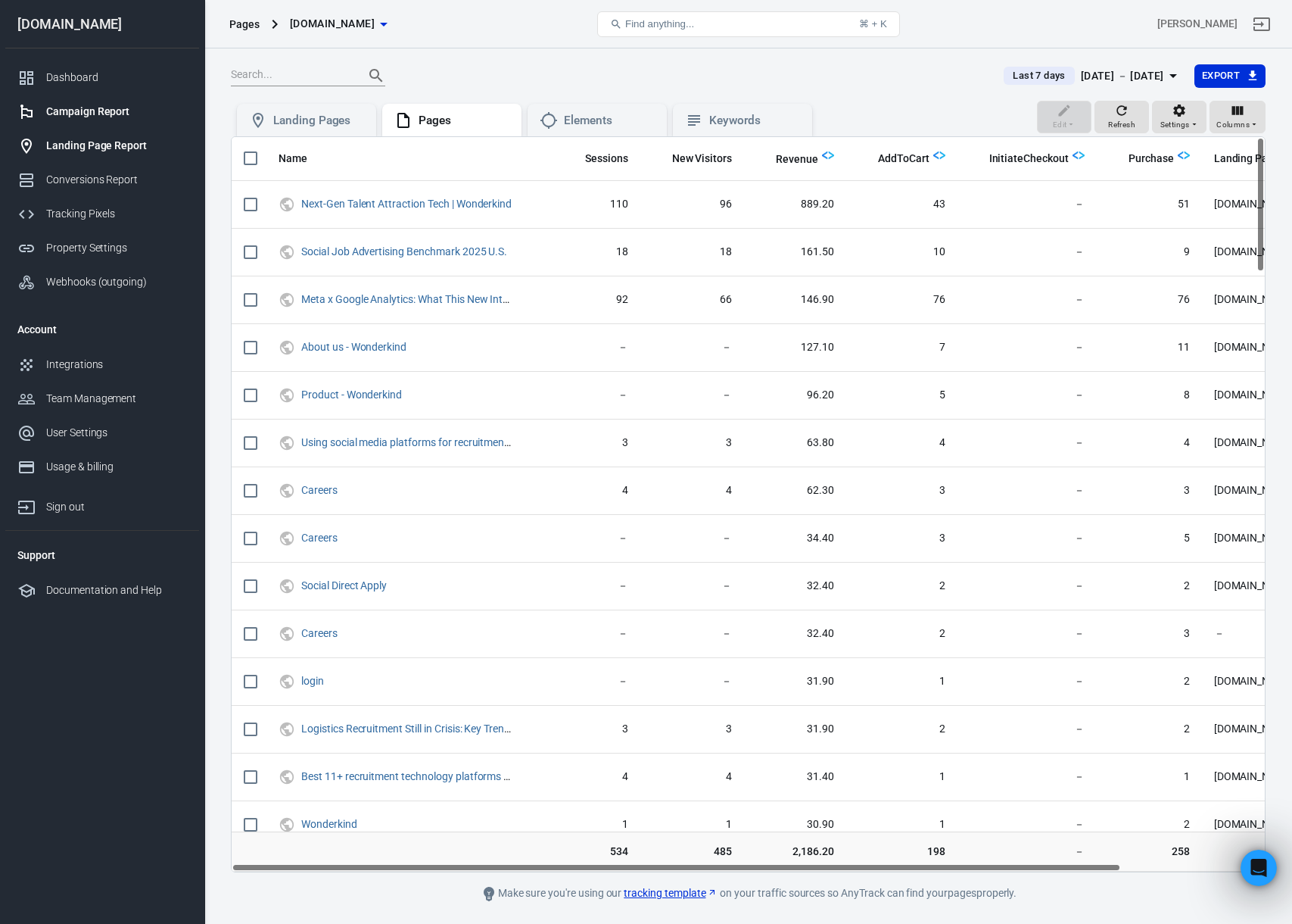
click at [107, 111] on div "Campaign Report" at bounding box center [116, 112] width 140 height 16
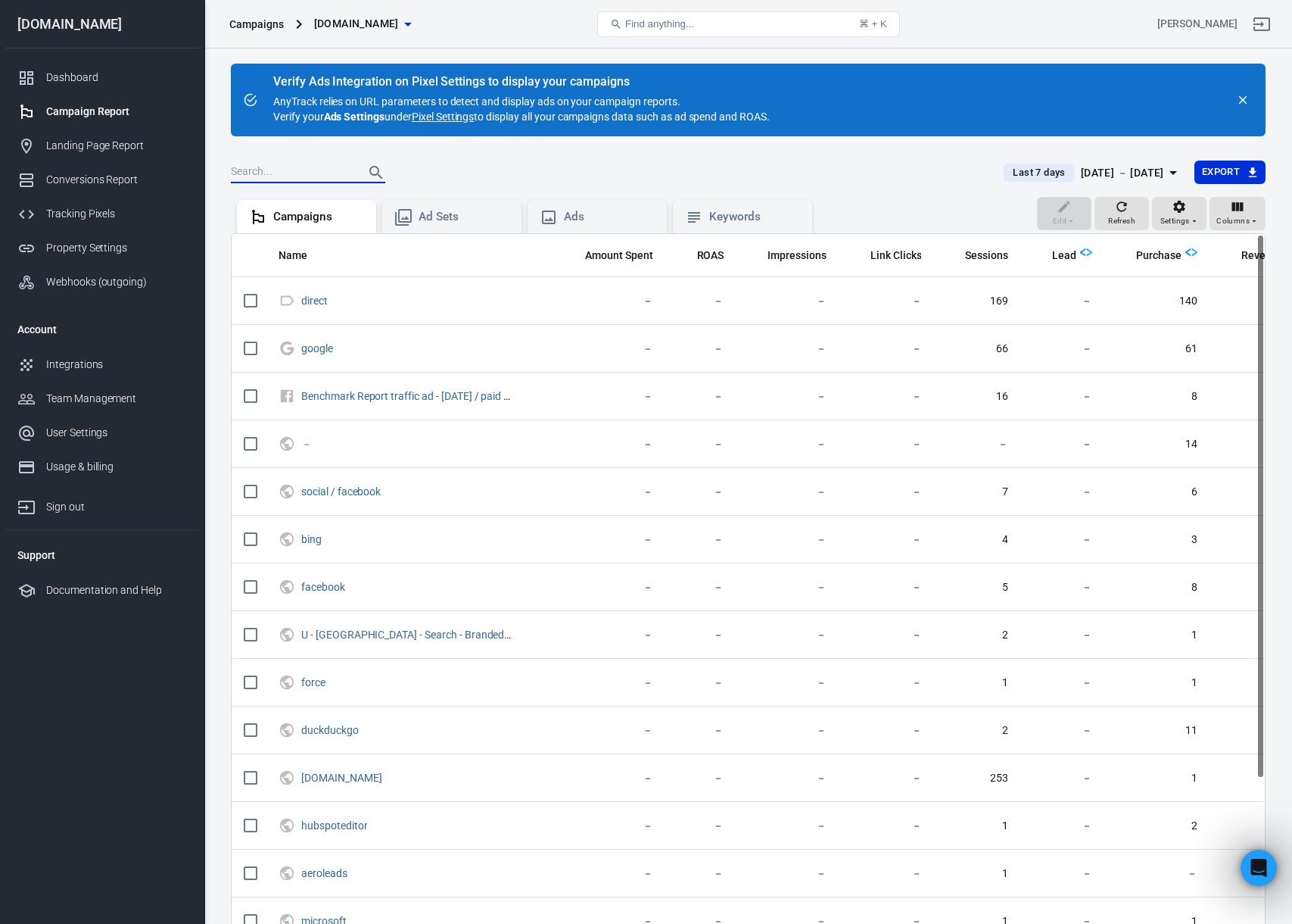
click at [309, 171] on input "text" at bounding box center [291, 172] width 121 height 19
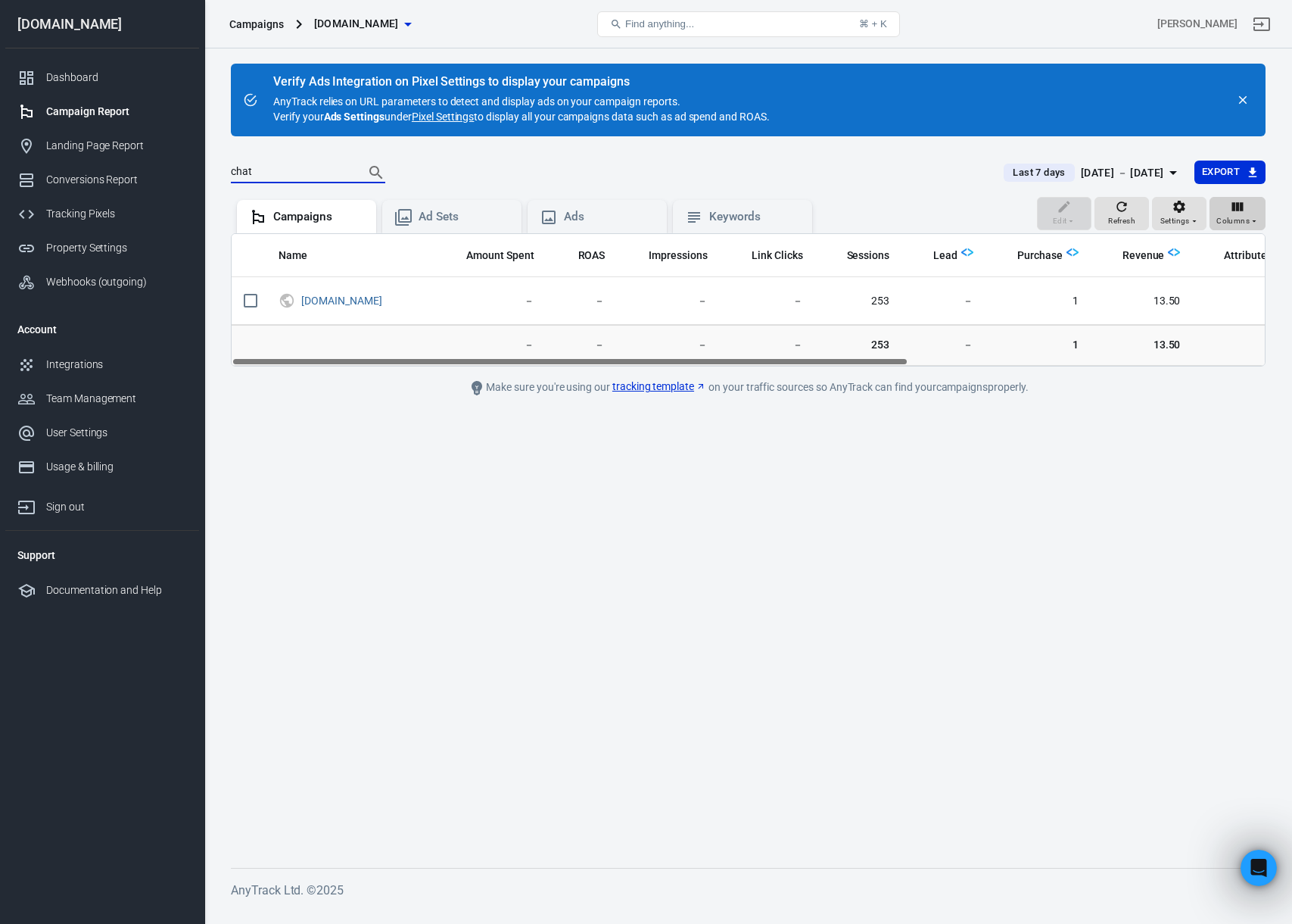
type input "chat"
click at [1240, 210] on icon "button" at bounding box center [1238, 207] width 15 height 15
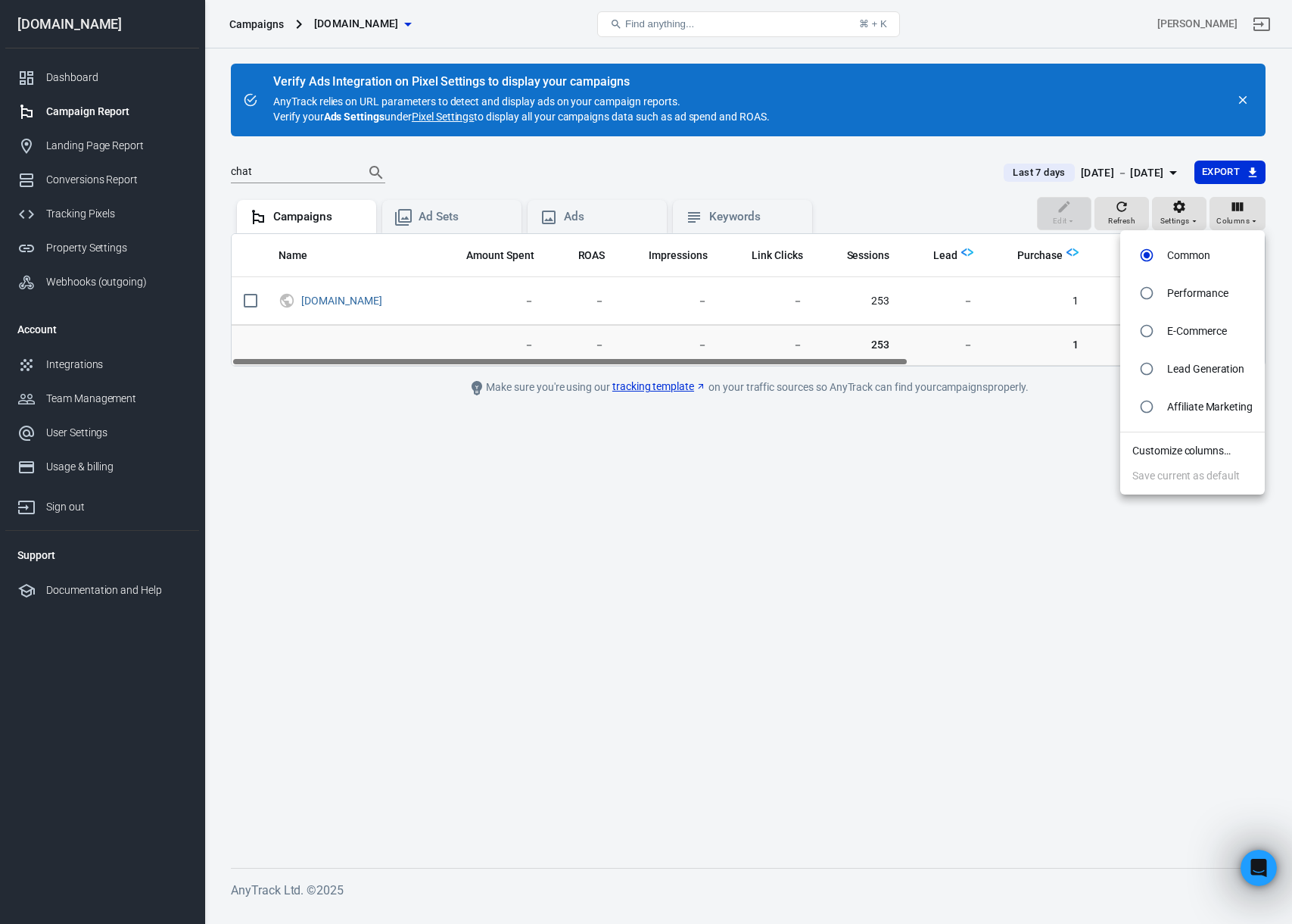
click at [1210, 449] on li "Customize columns…" at bounding box center [1193, 451] width 144 height 25
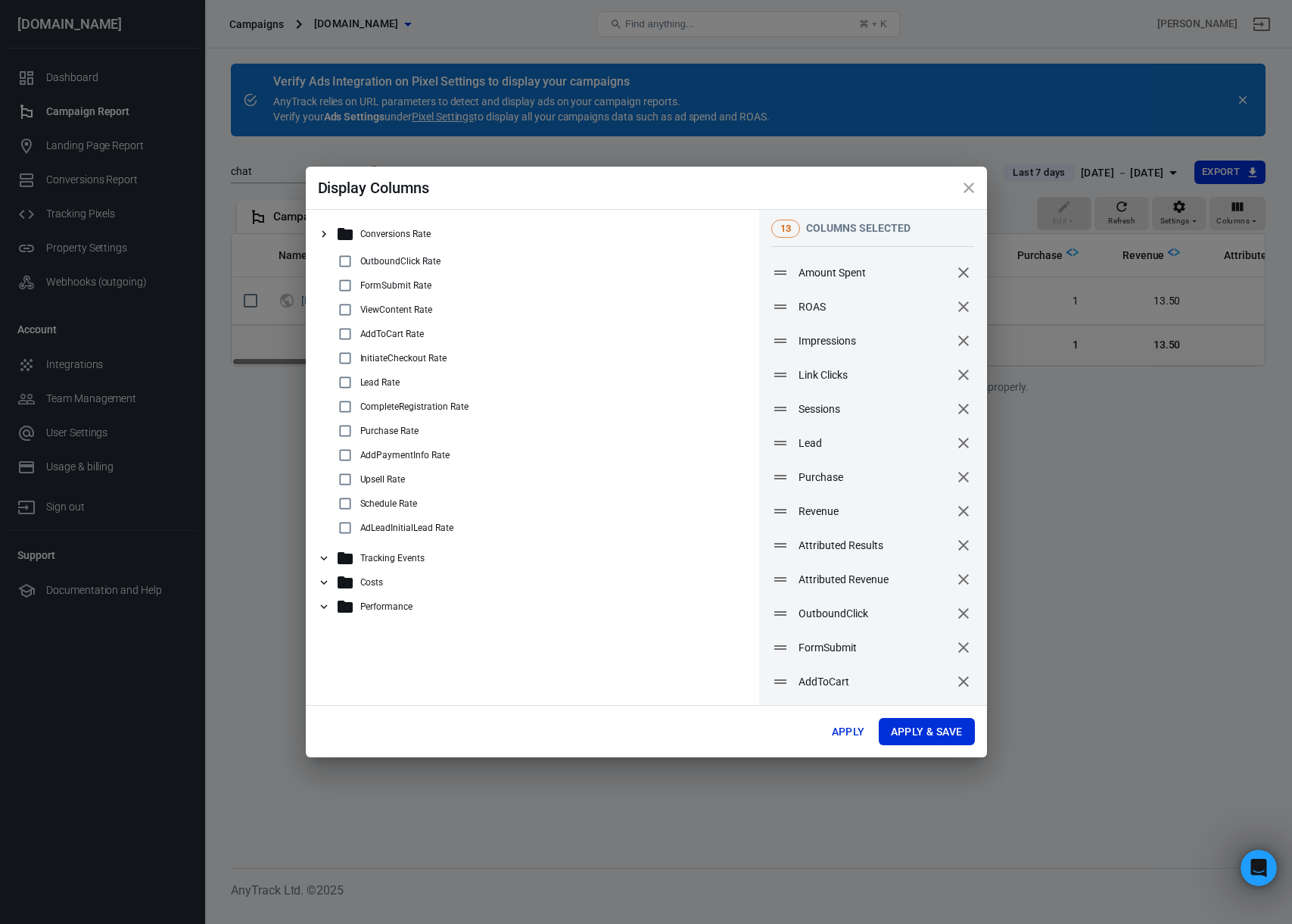
click at [323, 606] on icon at bounding box center [324, 607] width 13 height 13
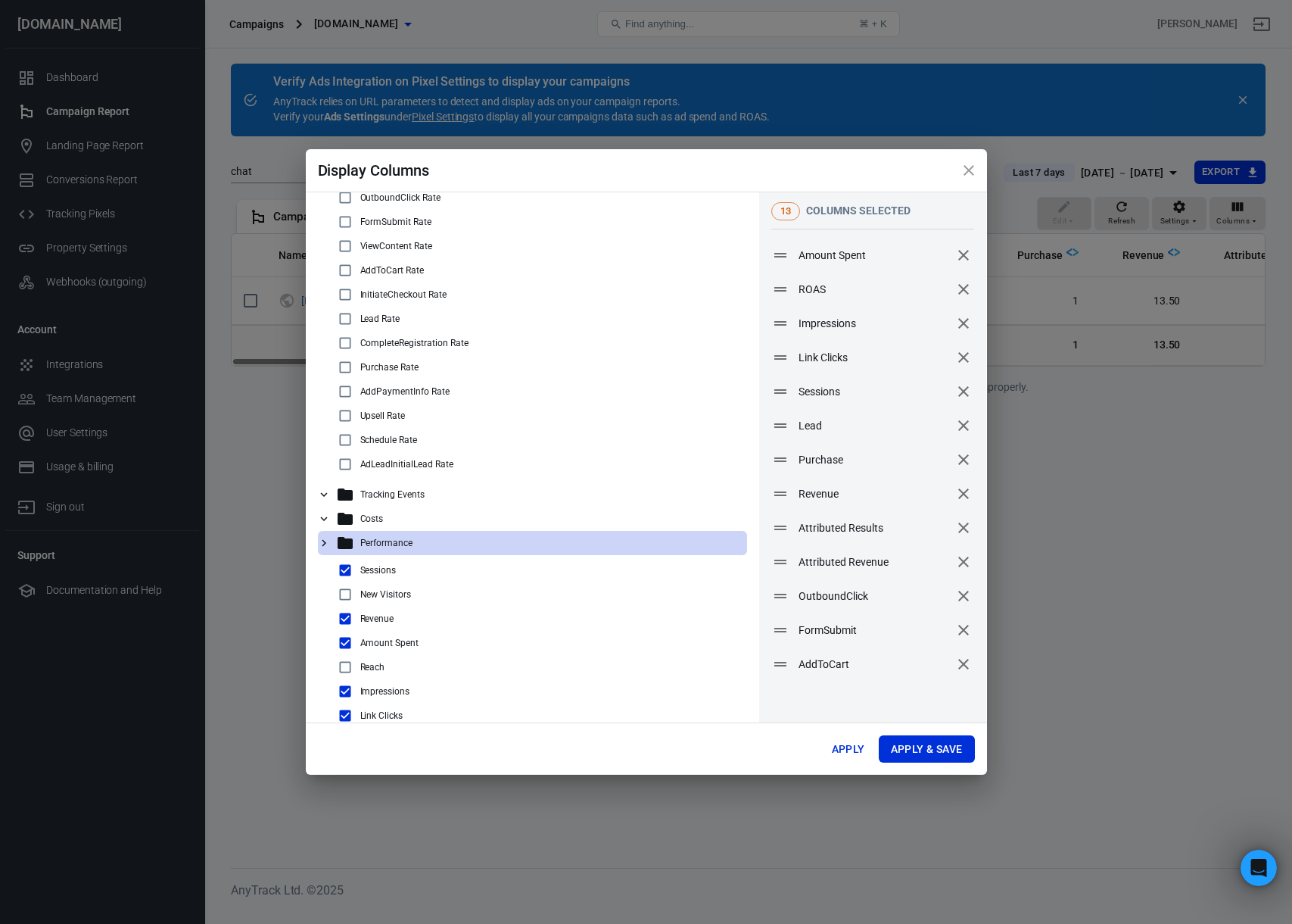
scroll to position [41, 0]
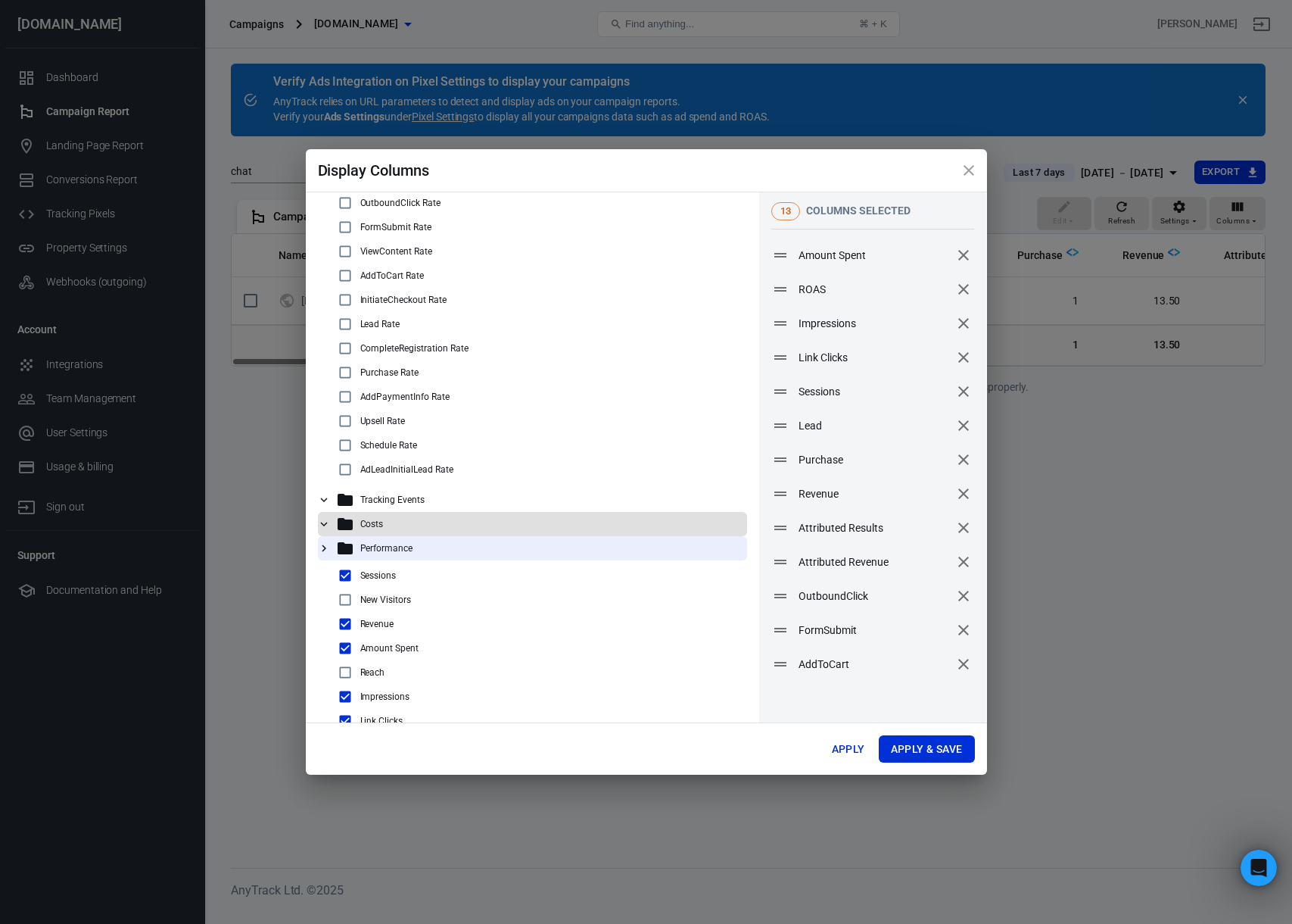
drag, startPoint x: 323, startPoint y: 522, endPoint x: 360, endPoint y: 522, distance: 37.0
click at [323, 522] on icon at bounding box center [324, 524] width 13 height 13
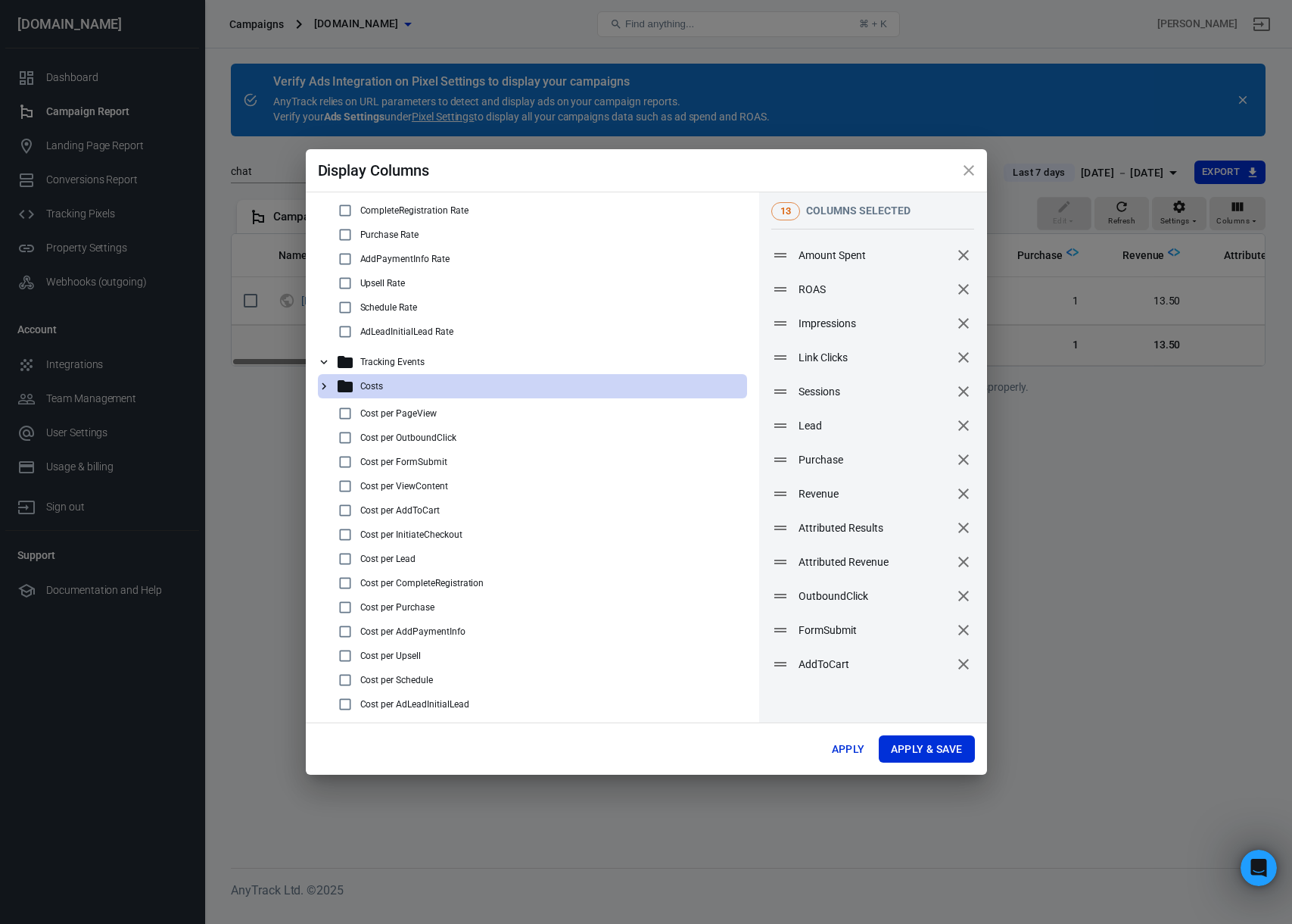
scroll to position [130, 0]
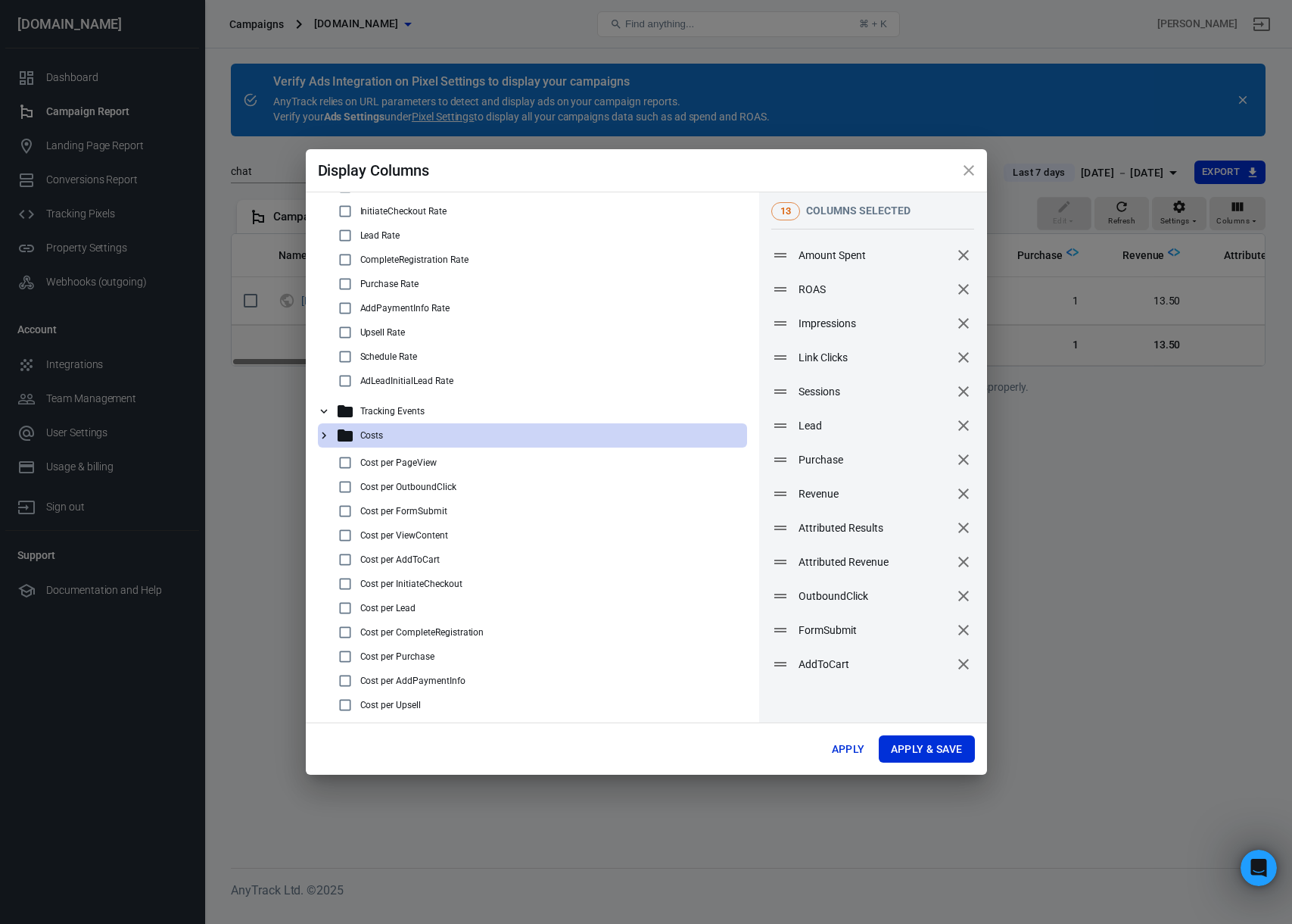
click at [321, 430] on icon at bounding box center [324, 436] width 13 height 13
click at [322, 410] on icon at bounding box center [324, 412] width 13 height 13
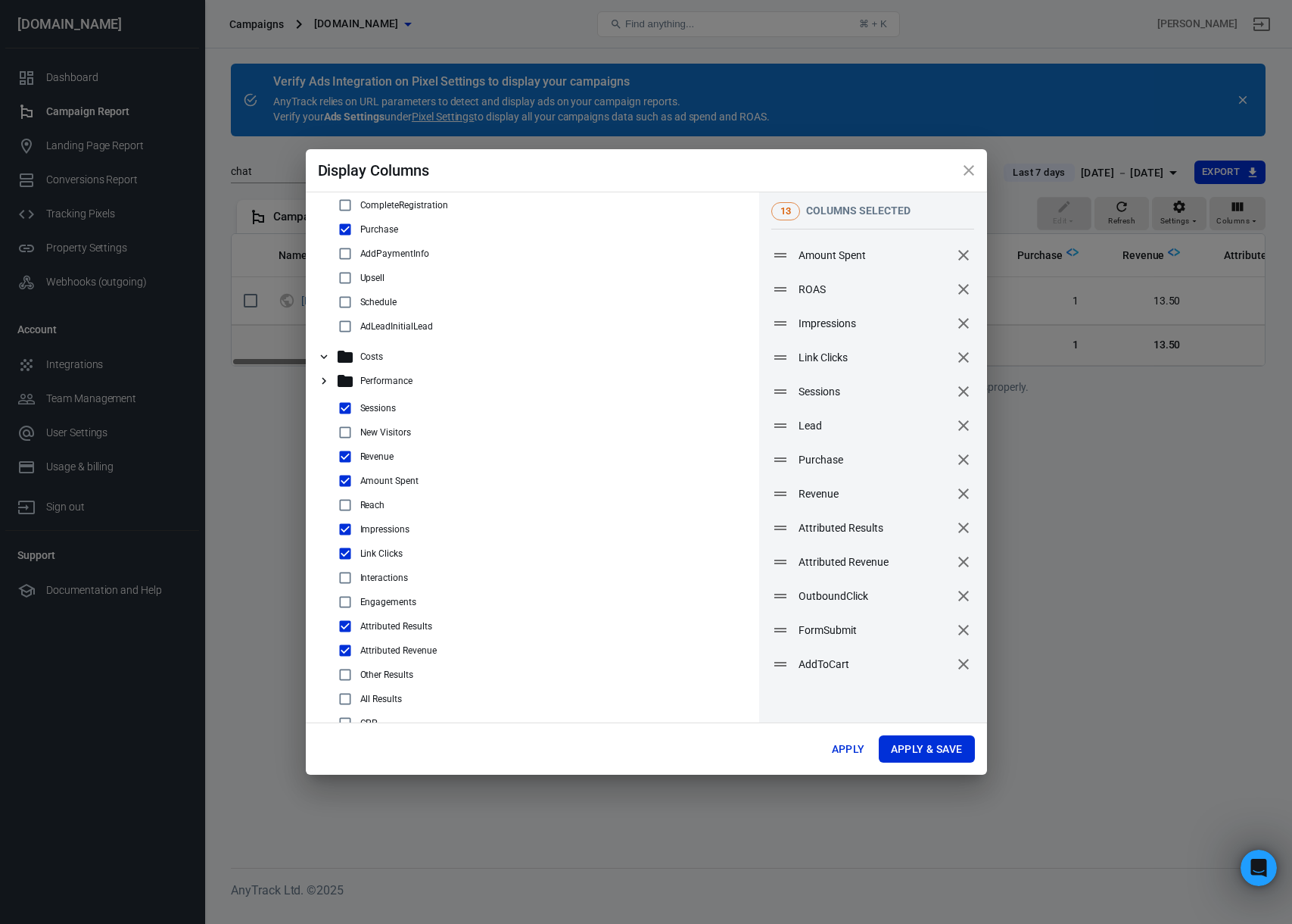
scroll to position [532, 0]
drag, startPoint x: 320, startPoint y: 380, endPoint x: 373, endPoint y: 393, distance: 54.6
click at [320, 380] on icon at bounding box center [324, 382] width 13 height 13
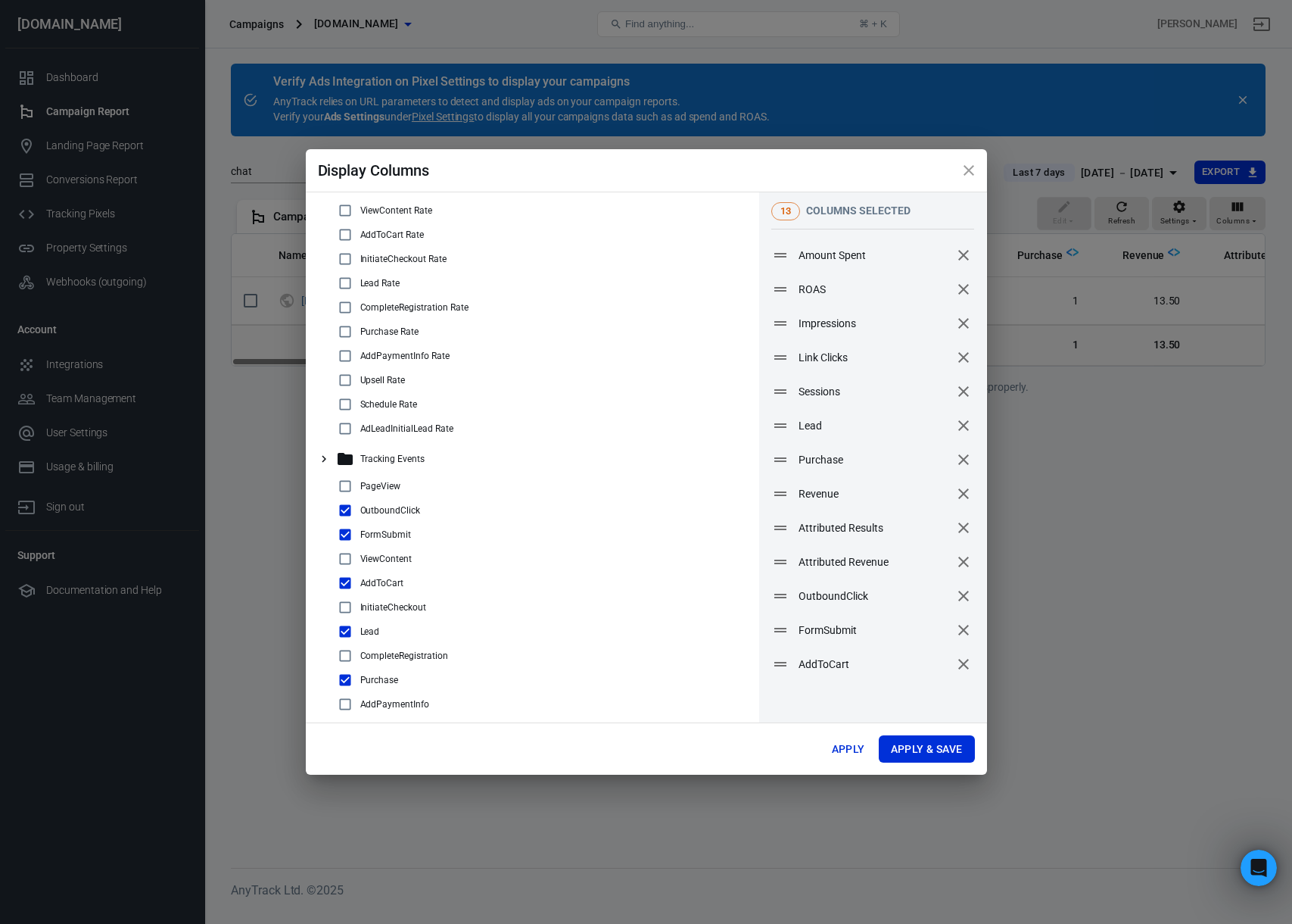
scroll to position [87, 0]
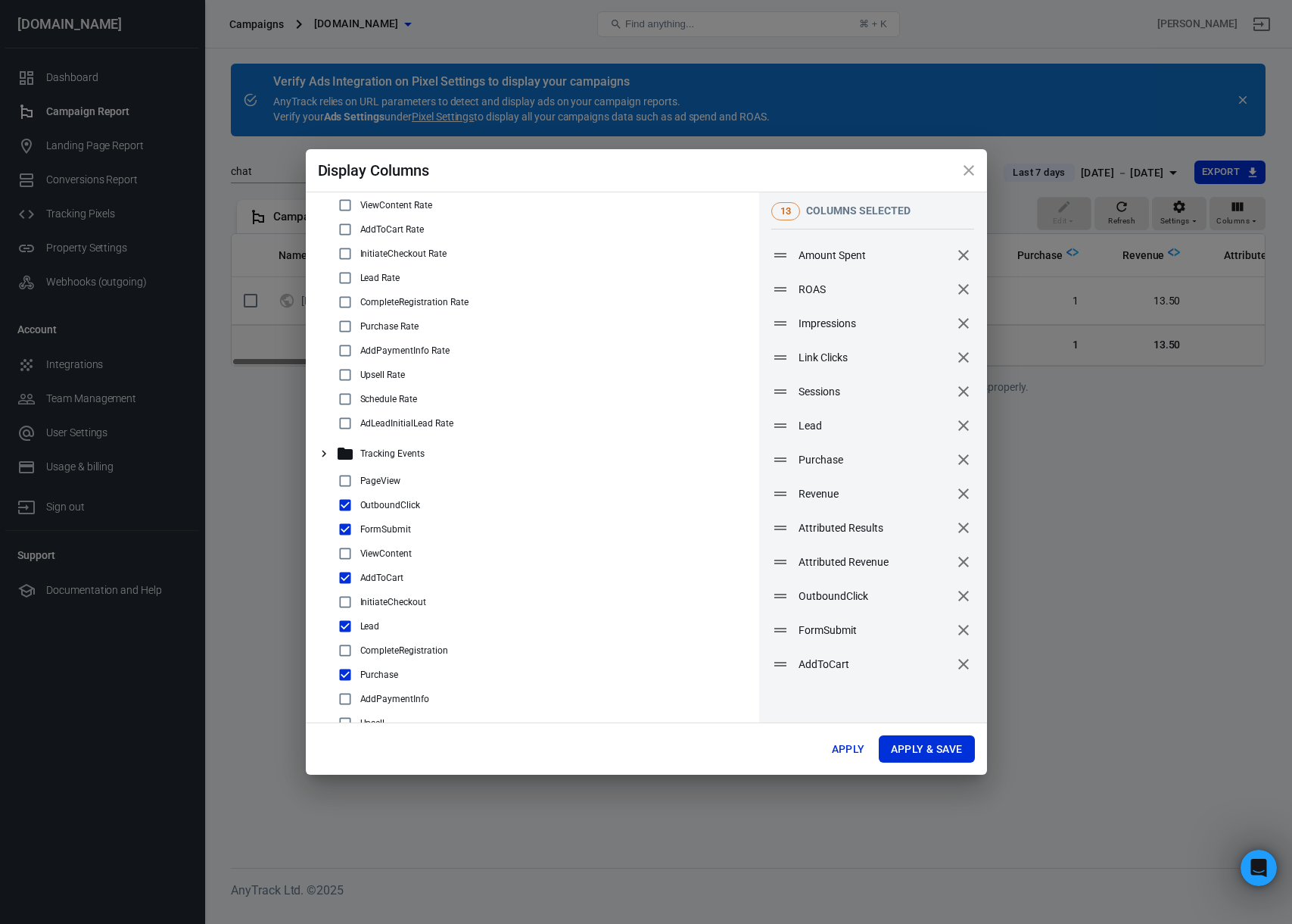
click at [323, 454] on icon at bounding box center [324, 454] width 13 height 13
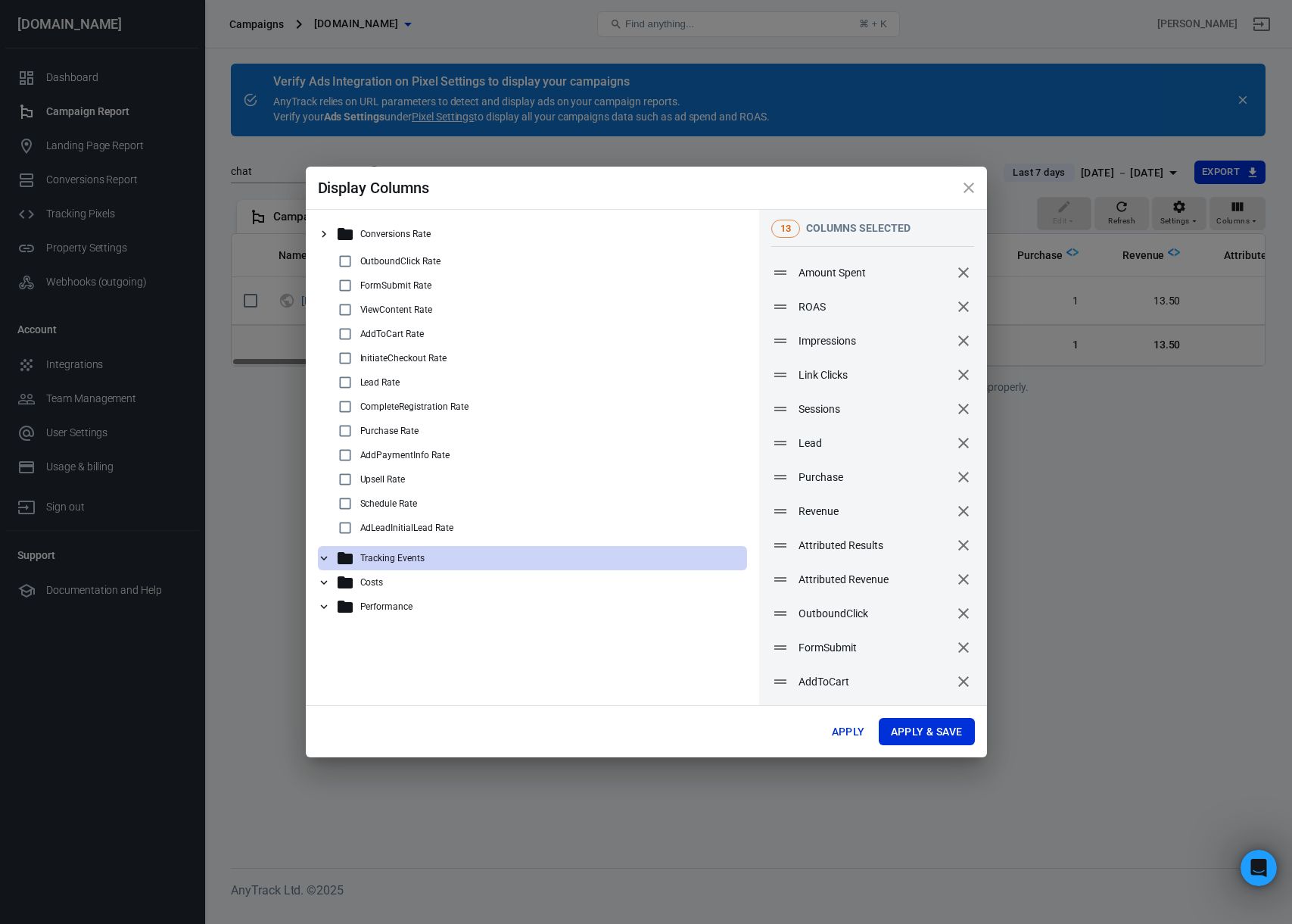
scroll to position [0, 0]
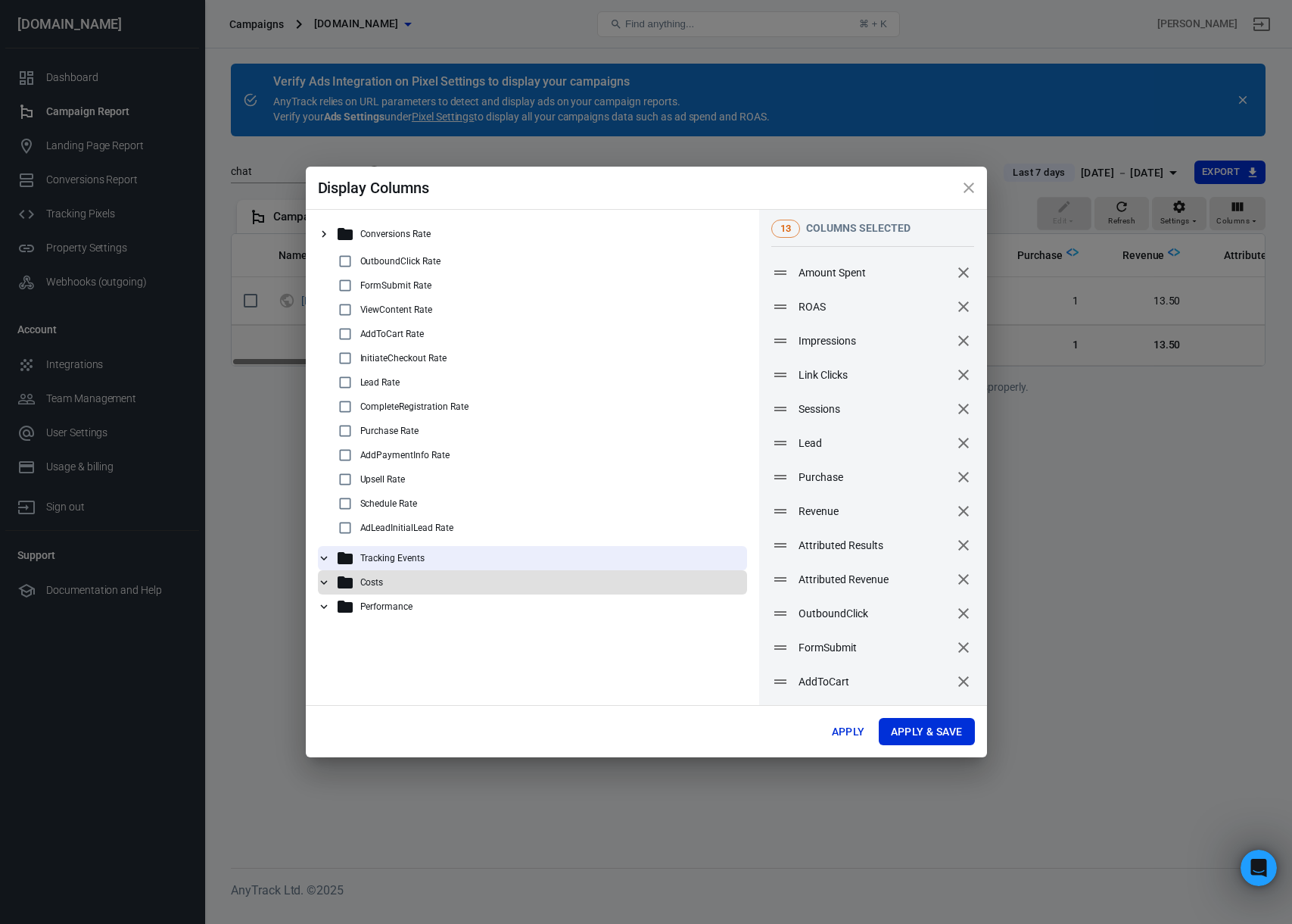
click at [320, 582] on icon at bounding box center [324, 583] width 13 height 13
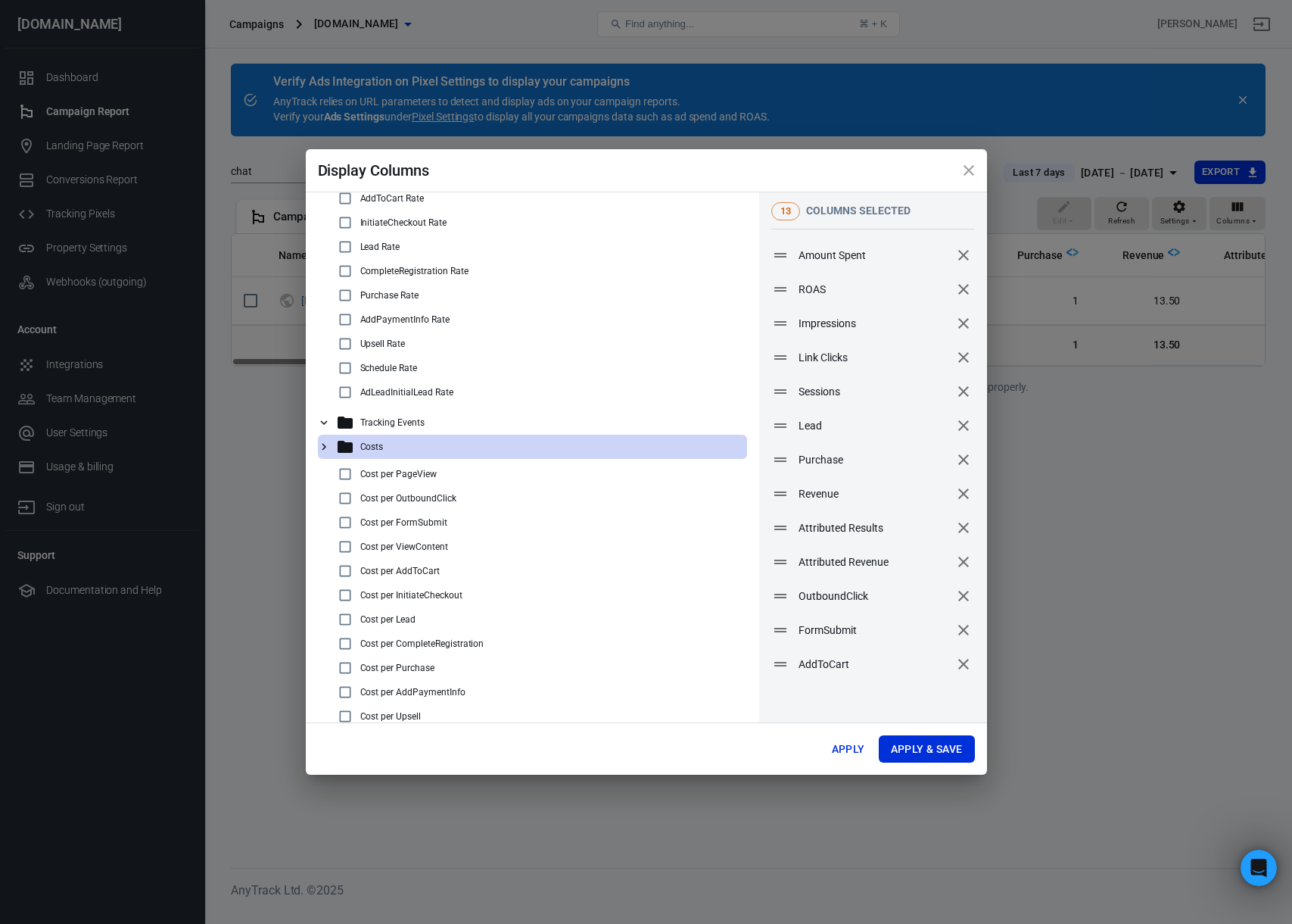
scroll to position [215, 0]
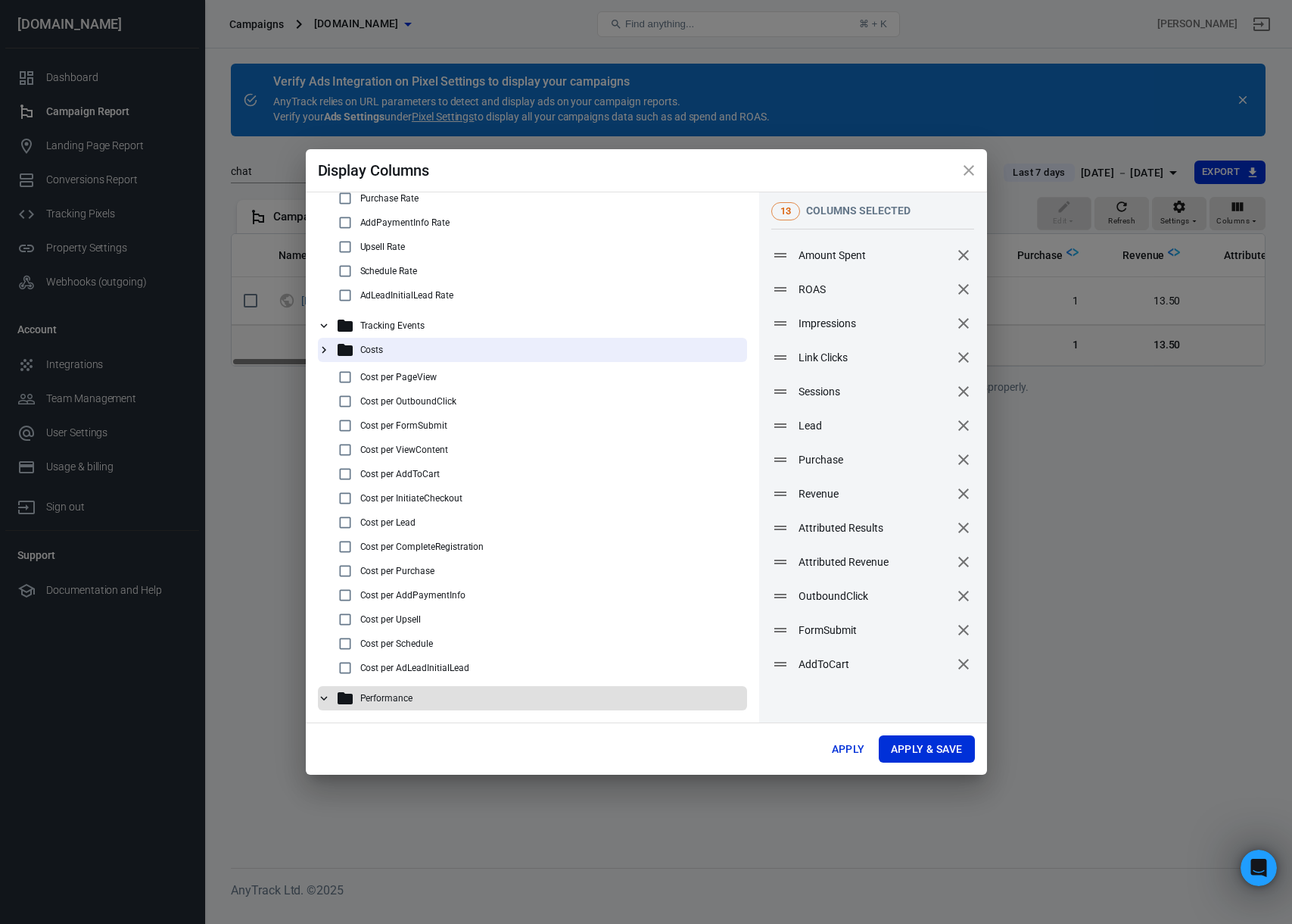
click at [320, 695] on icon at bounding box center [324, 698] width 13 height 13
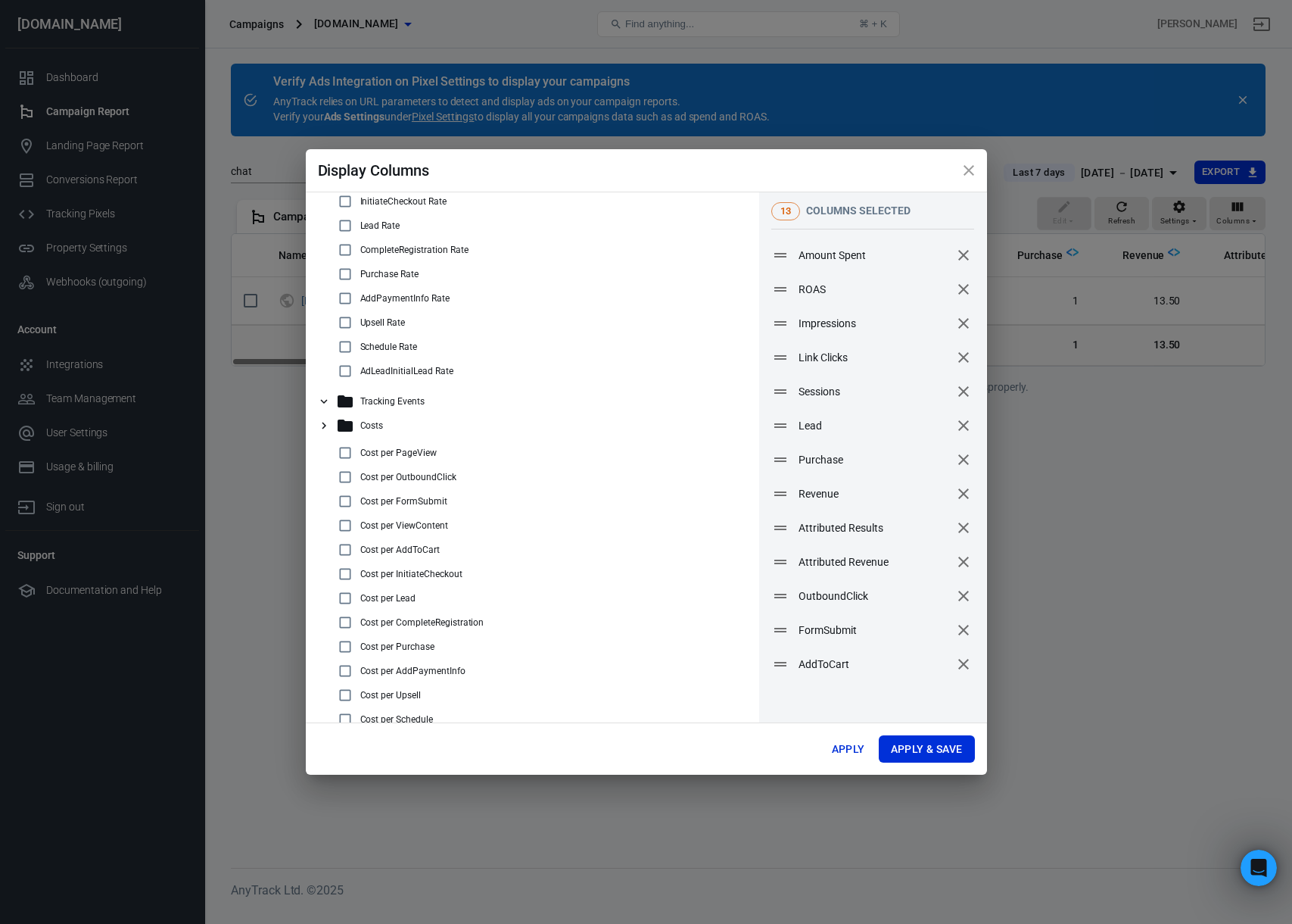
scroll to position [0, 0]
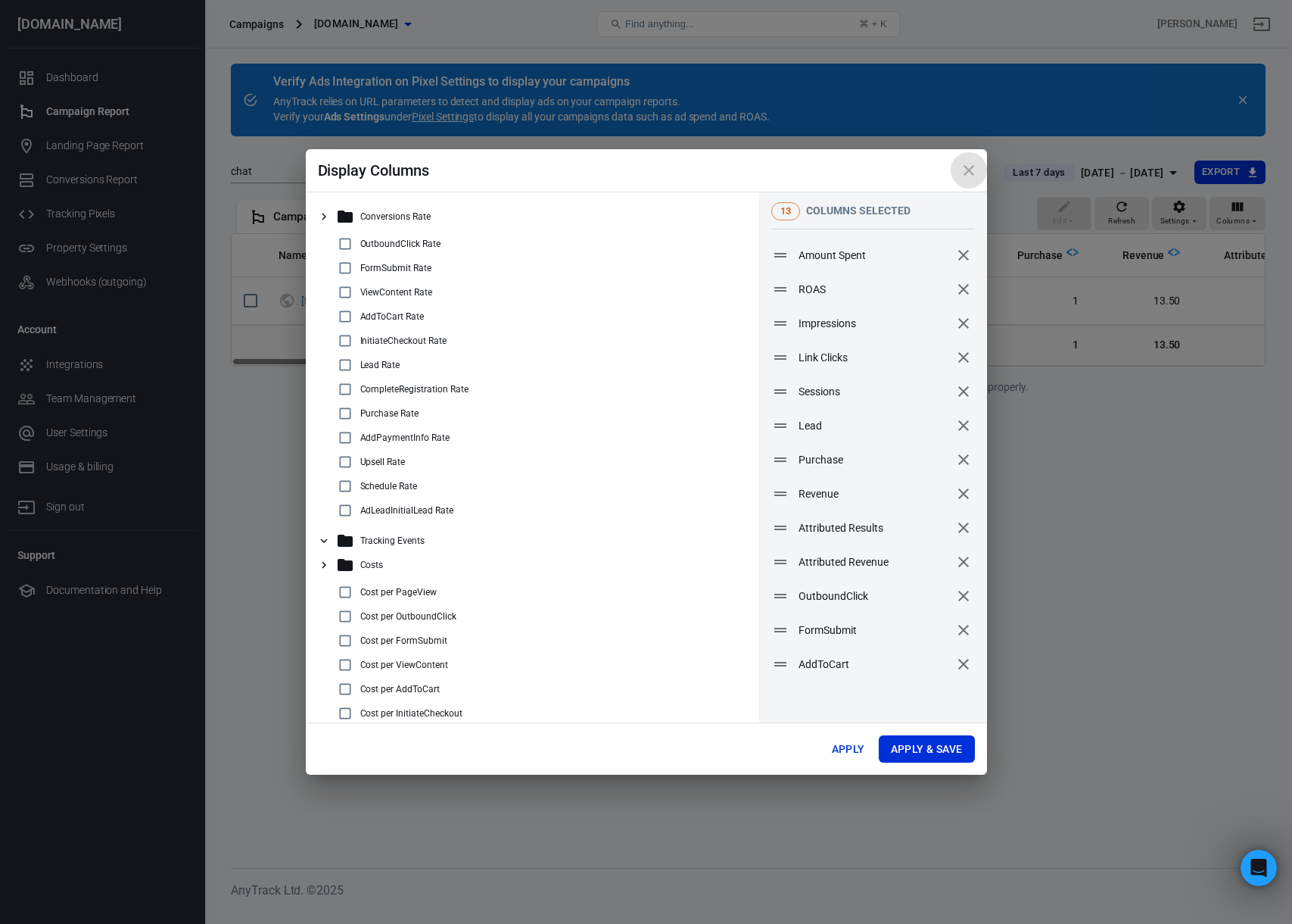
click at [966, 167] on icon "close" at bounding box center [969, 170] width 11 height 11
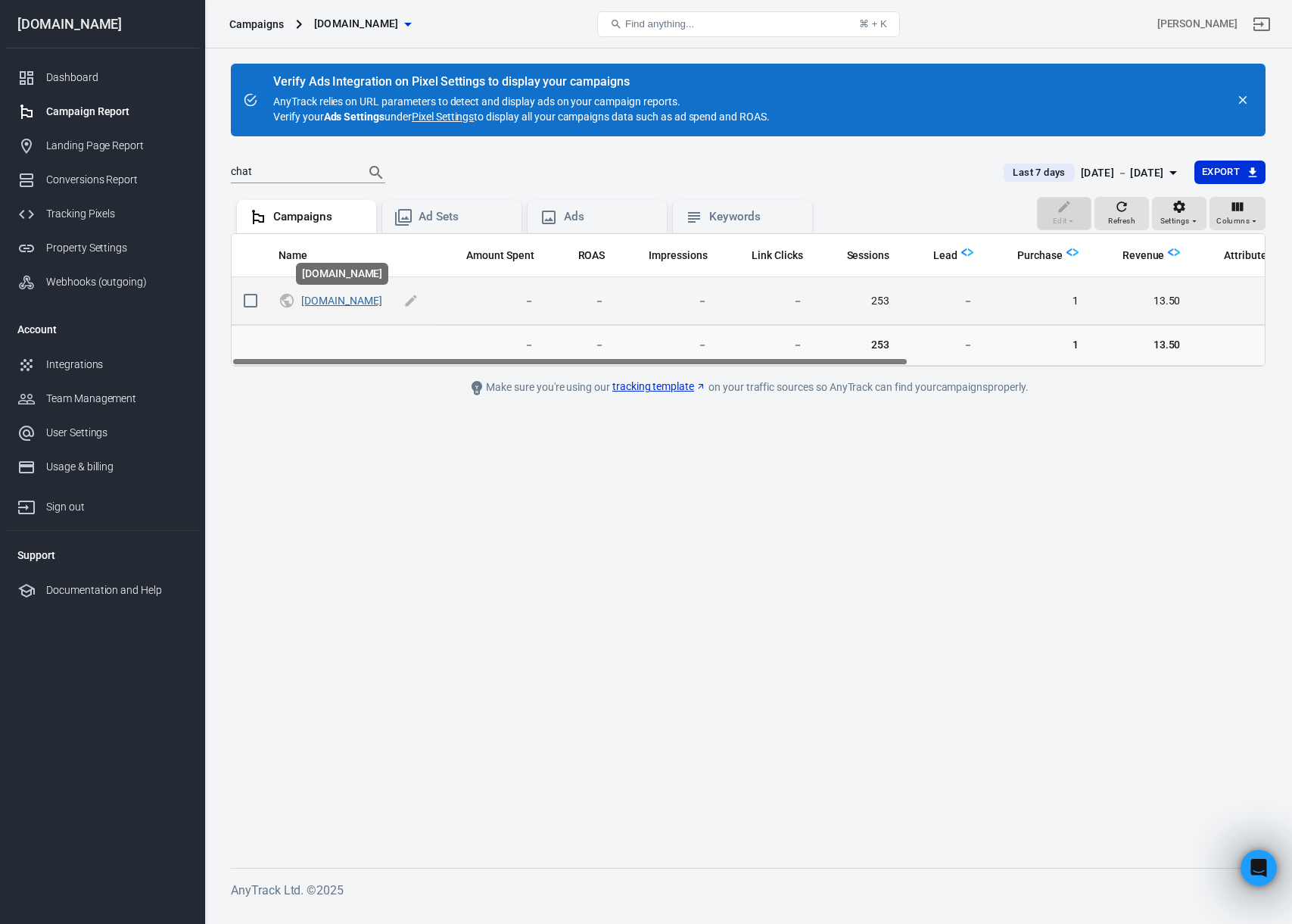
click at [342, 298] on link "[DOMAIN_NAME]" at bounding box center [340, 300] width 80 height 12
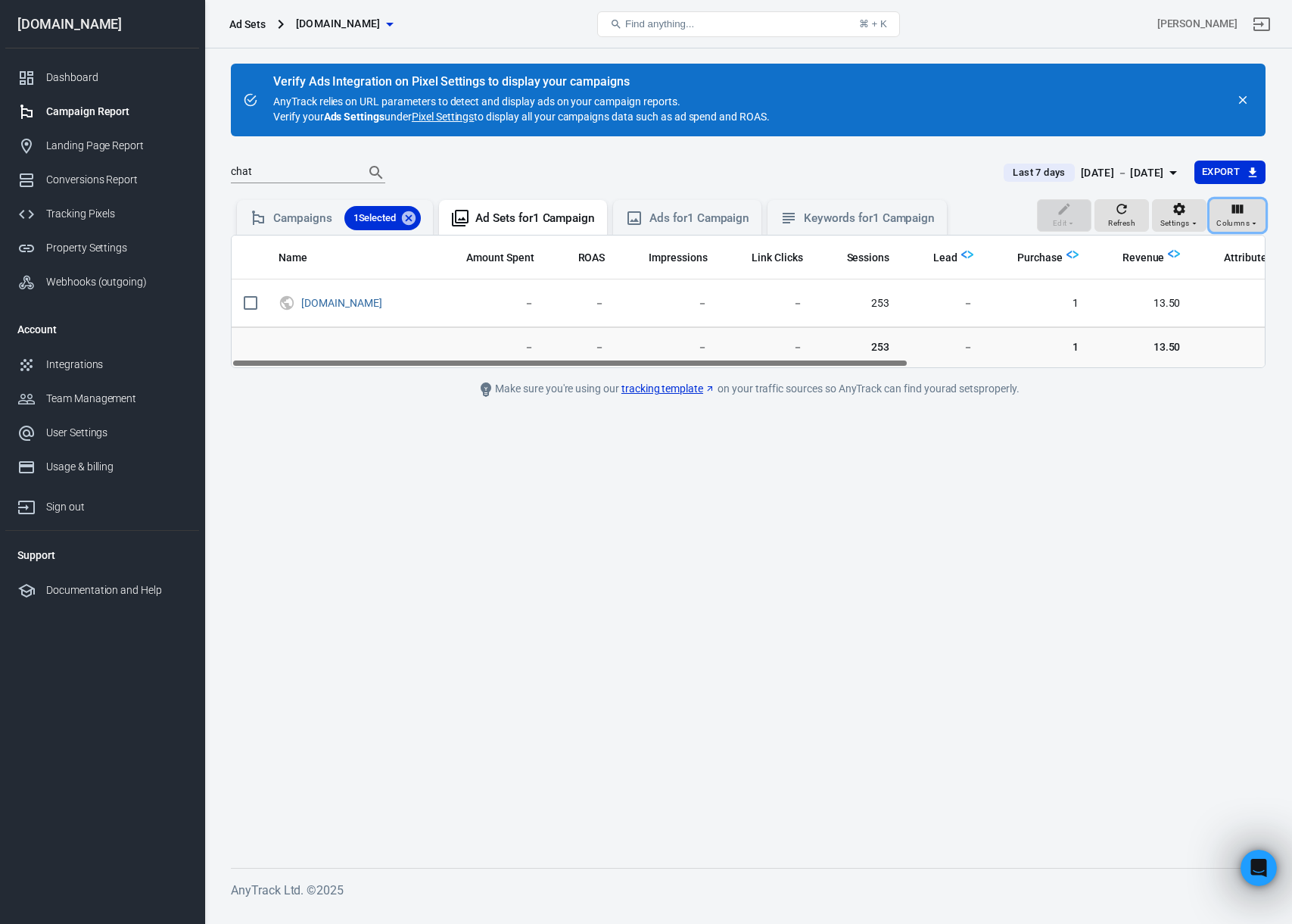
click at [1244, 219] on span "Columns" at bounding box center [1233, 223] width 34 height 13
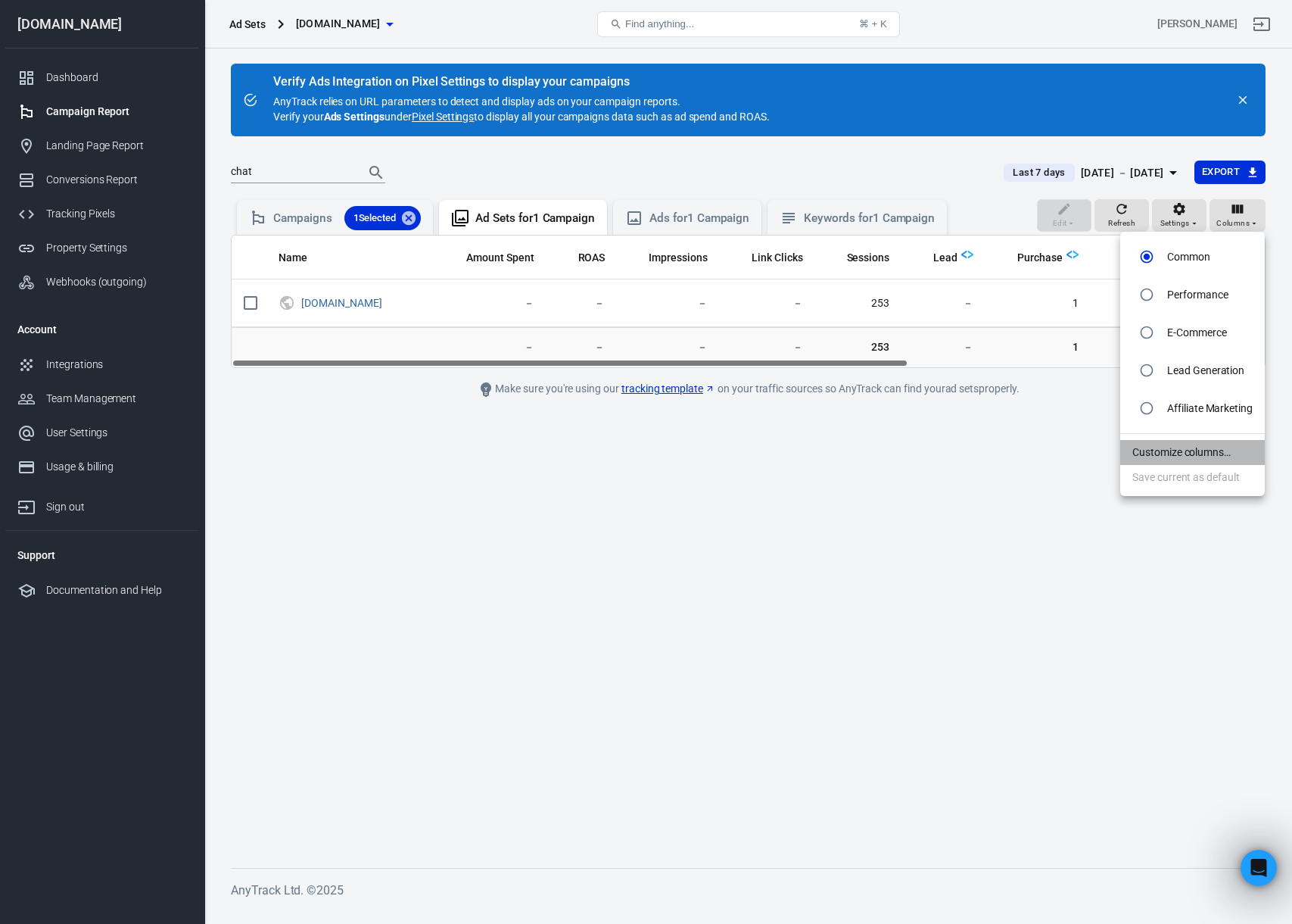
click at [1206, 449] on li "Customize columns…" at bounding box center [1193, 453] width 144 height 25
